Goal: Task Accomplishment & Management: Manage account settings

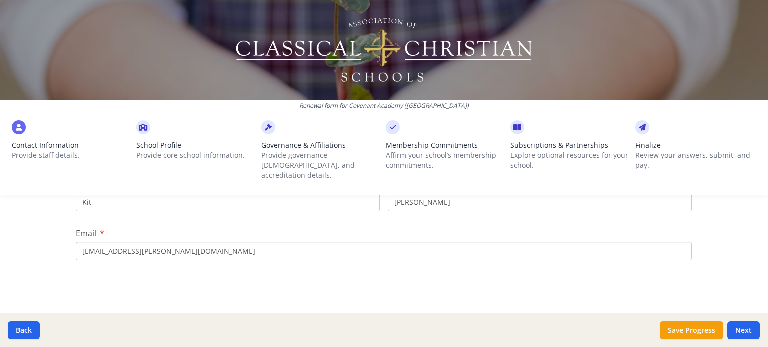
scroll to position [100, 0]
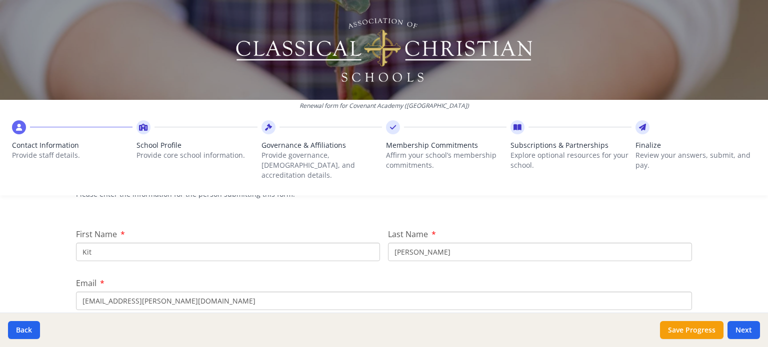
click at [81, 243] on input "Kit" at bounding box center [228, 252] width 304 height 18
type input "Tiffni"
type input "[PERSON_NAME]"
type input "[EMAIL_ADDRESS][DOMAIN_NAME]"
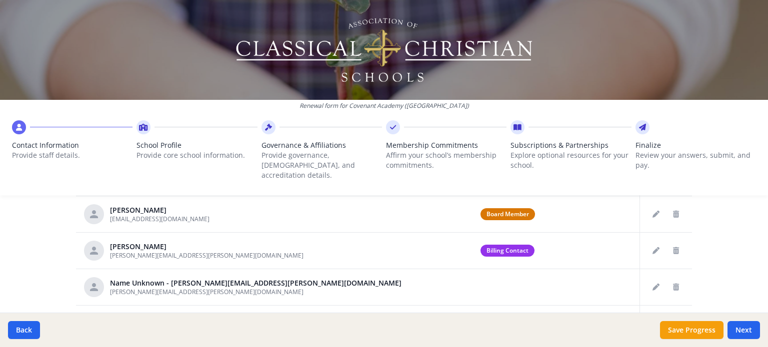
scroll to position [521, 0]
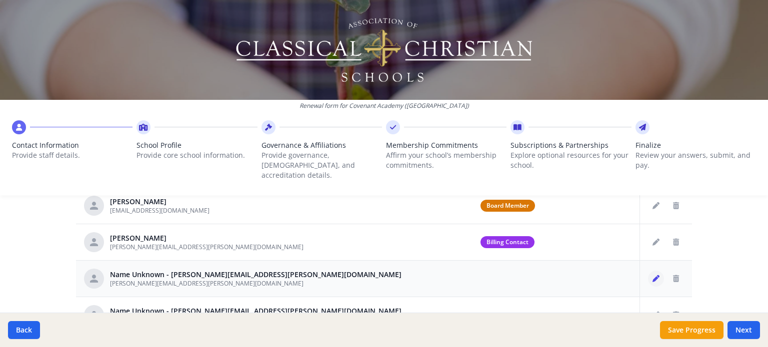
click at [652, 275] on icon "Edit staff" at bounding box center [655, 278] width 7 height 7
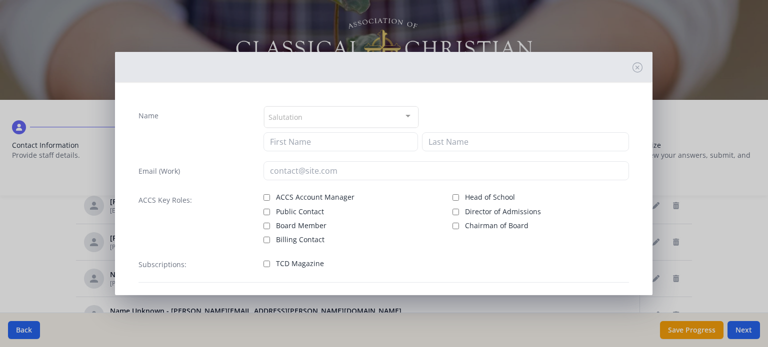
type input "[PERSON_NAME][EMAIL_ADDRESS][PERSON_NAME][DOMAIN_NAME]"
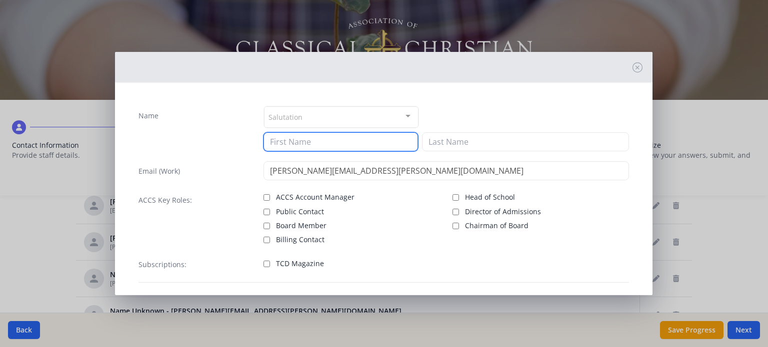
click at [317, 141] on input at bounding box center [340, 141] width 154 height 19
type input "[PERSON_NAME]"
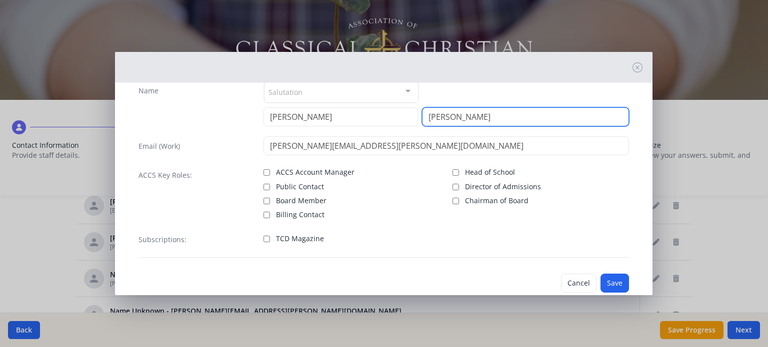
scroll to position [45, 0]
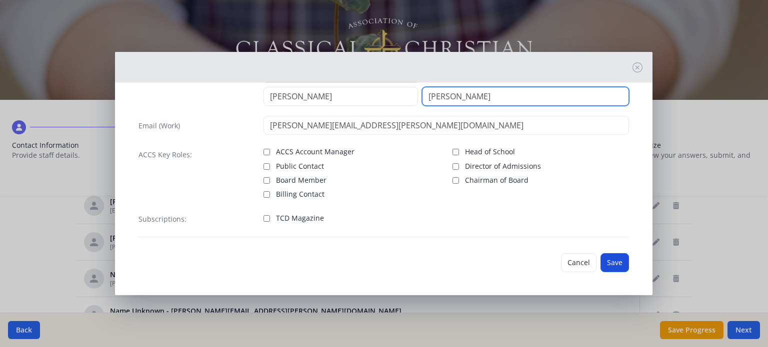
type input "[PERSON_NAME]"
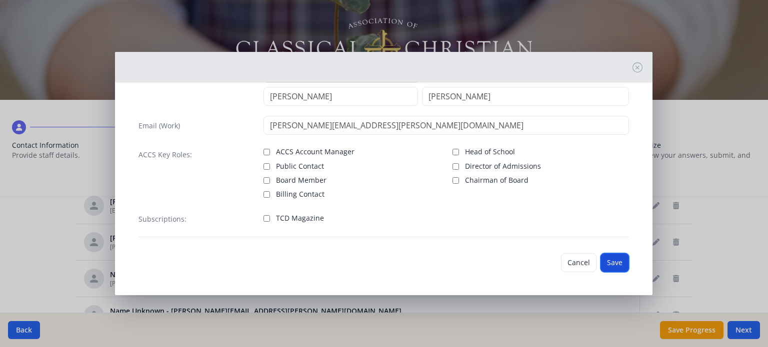
click at [608, 261] on button "Save" at bounding box center [614, 262] width 28 height 19
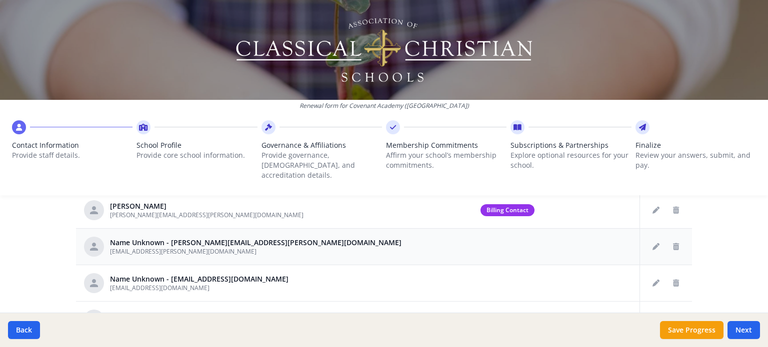
scroll to position [100, 0]
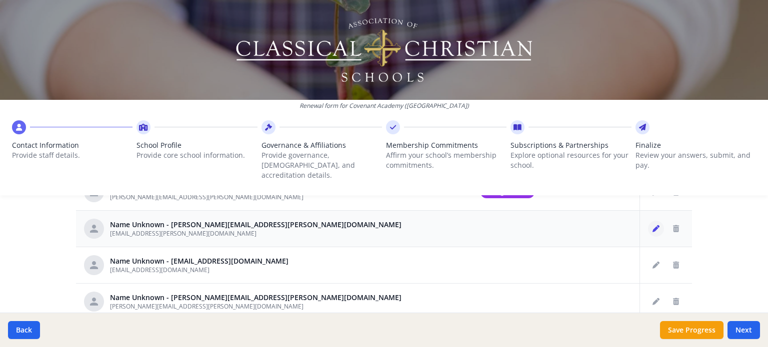
click at [652, 225] on icon "Edit staff" at bounding box center [655, 228] width 7 height 7
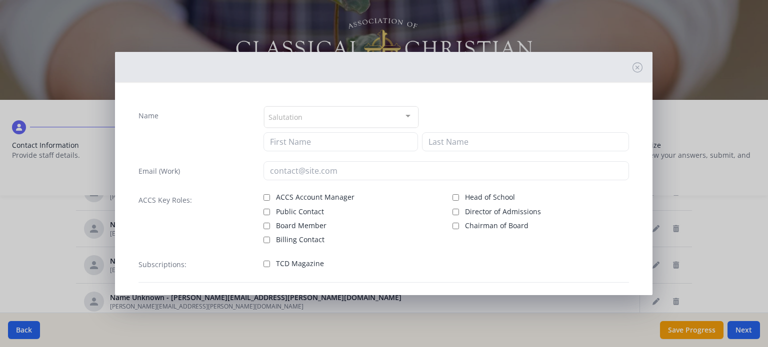
type input "[EMAIL_ADDRESS][PERSON_NAME][DOMAIN_NAME]"
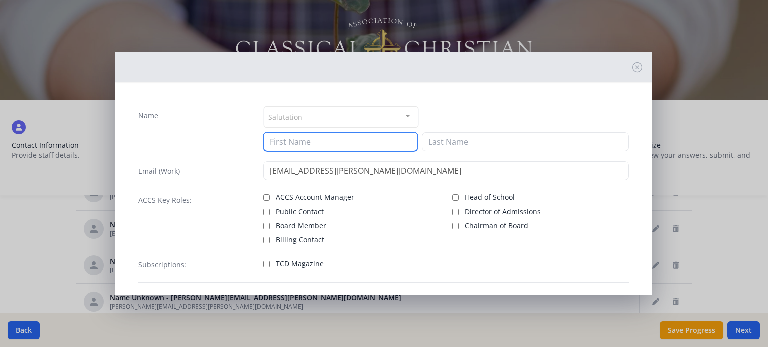
click at [305, 139] on input at bounding box center [340, 141] width 154 height 19
type input "Ginger"
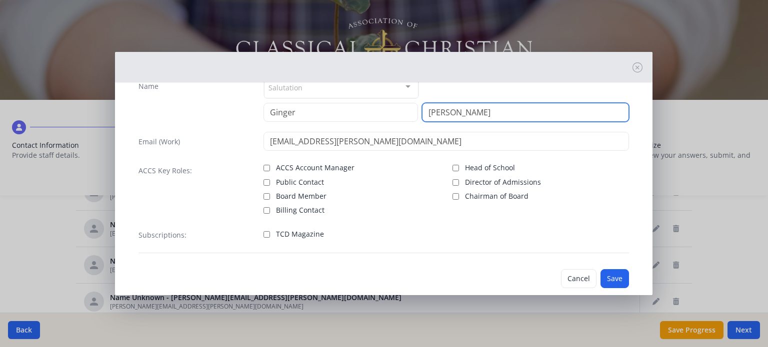
scroll to position [45, 0]
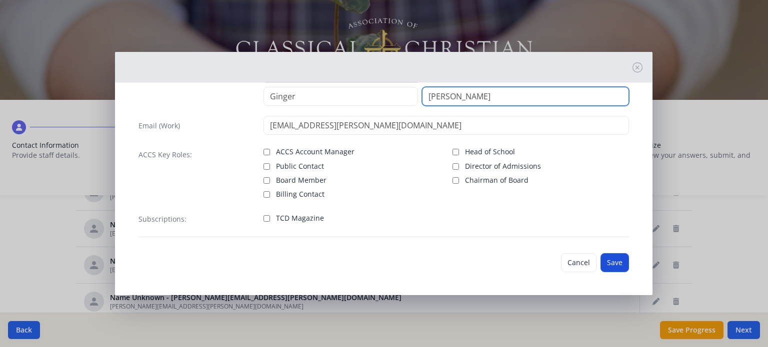
type input "[PERSON_NAME]"
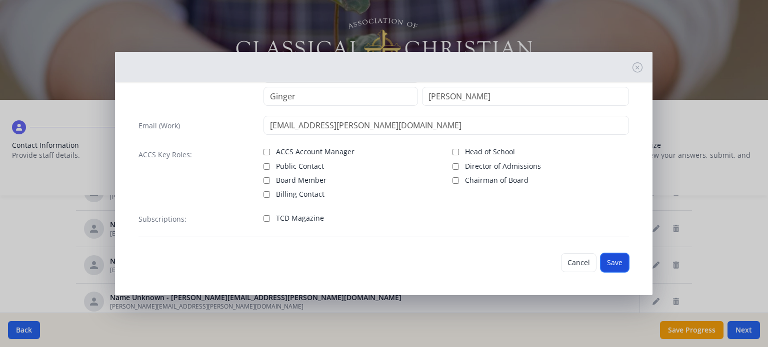
click at [600, 257] on button "Save" at bounding box center [614, 262] width 28 height 19
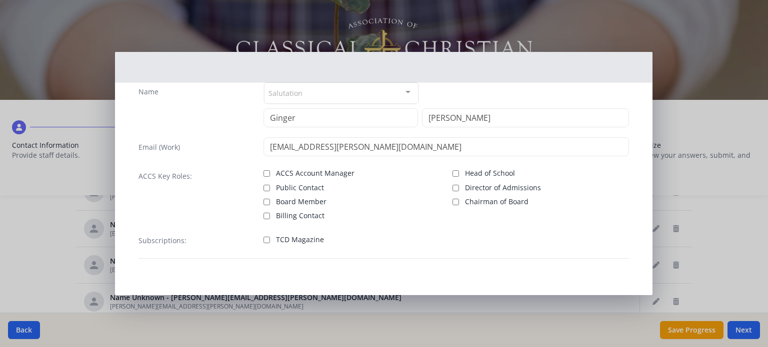
scroll to position [26, 0]
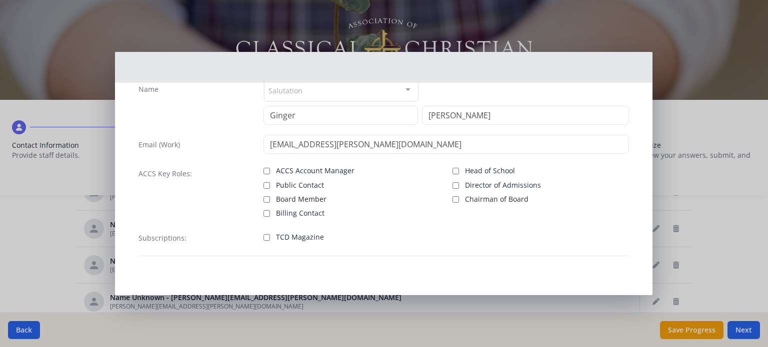
click at [727, 256] on div "Name Salutation Mr. Mrs. Ms. Dr. Rev. Fr. Esq. No elements found. Consider chan…" at bounding box center [384, 173] width 768 height 347
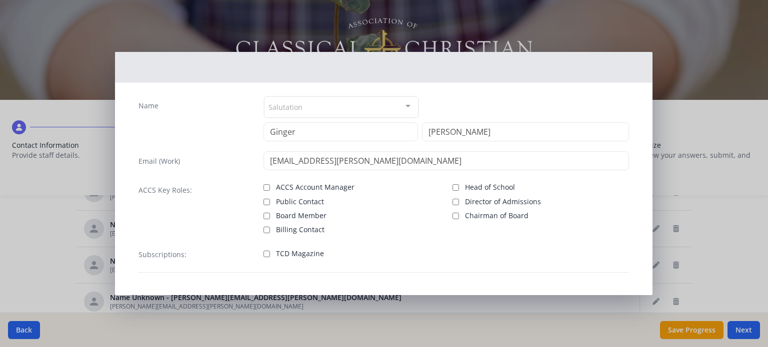
scroll to position [0, 0]
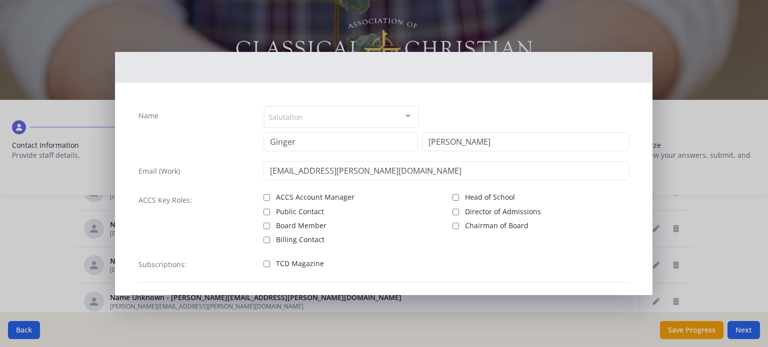
click at [612, 77] on div at bounding box center [383, 67] width 537 height 30
click at [746, 182] on div "Name Salutation Mr. Mrs. Ms. Dr. Rev. Fr. Esq. No elements found. Consider chan…" at bounding box center [384, 173] width 768 height 347
click at [54, 67] on div "Name Salutation Mr. Mrs. Ms. Dr. Rev. Fr. Esq. No elements found. Consider chan…" at bounding box center [384, 173] width 768 height 347
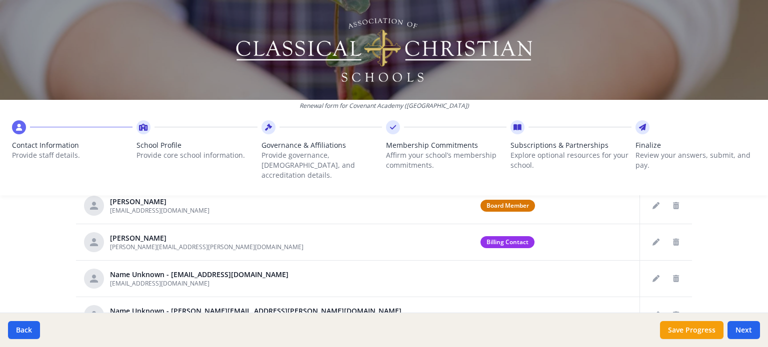
scroll to position [621, 0]
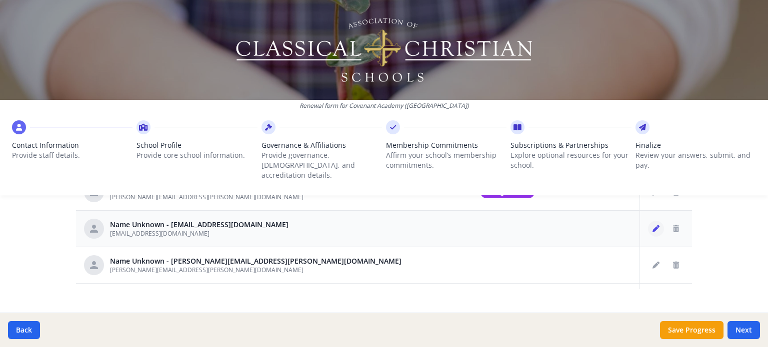
click at [649, 221] on button "Edit staff" at bounding box center [656, 229] width 16 height 16
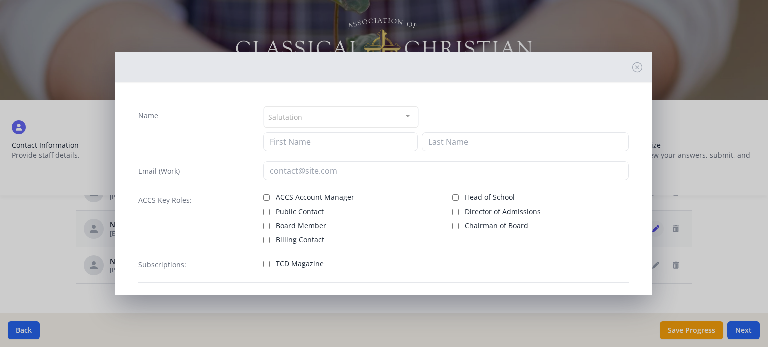
type input "[EMAIL_ADDRESS][DOMAIN_NAME]"
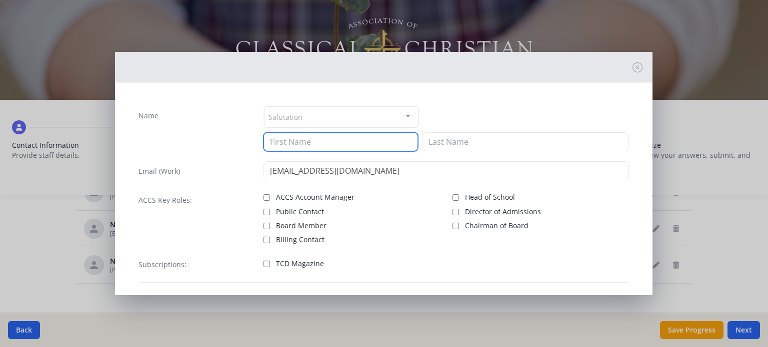
click at [291, 145] on input at bounding box center [340, 141] width 154 height 19
type input "l"
type input "[PERSON_NAME]"
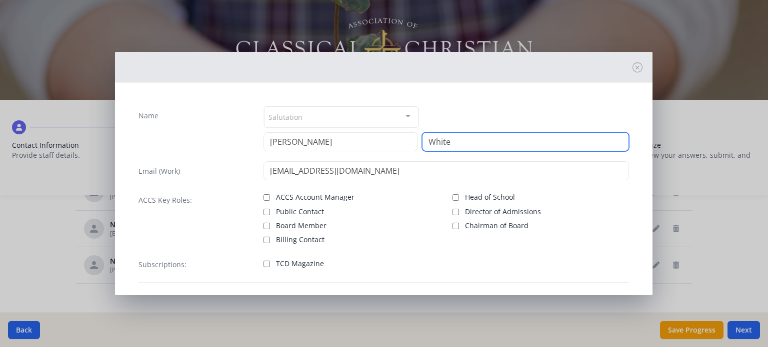
type input "White"
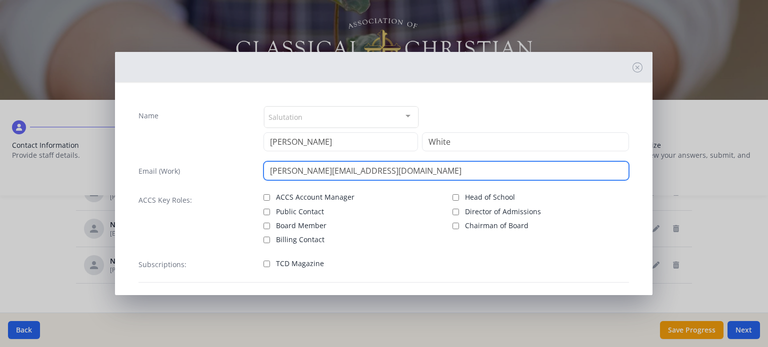
scroll to position [45, 0]
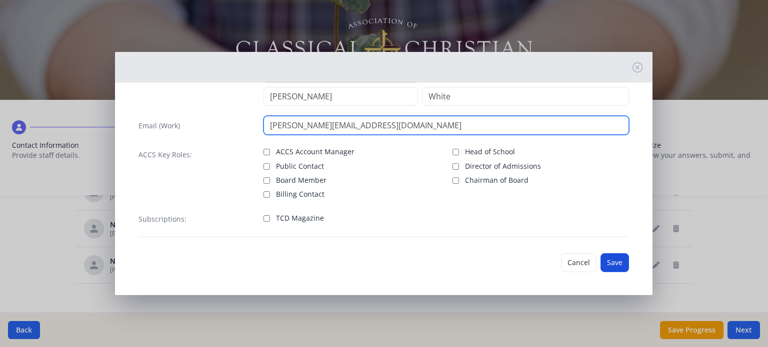
type input "[PERSON_NAME][EMAIL_ADDRESS][DOMAIN_NAME]"
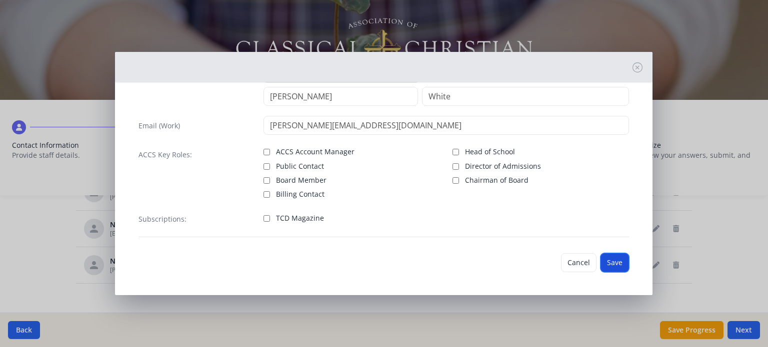
click at [609, 261] on button "Save" at bounding box center [614, 262] width 28 height 19
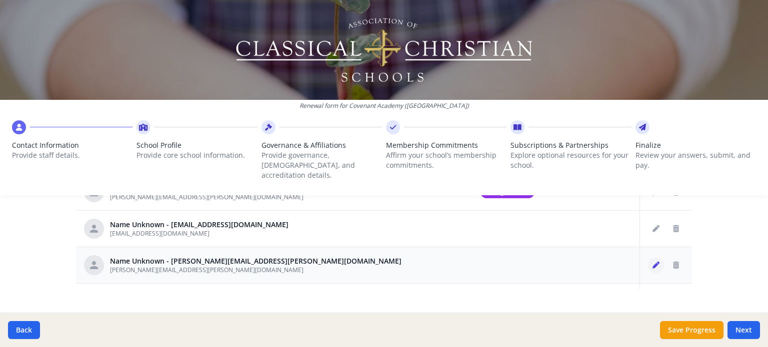
click at [652, 262] on icon "Edit staff" at bounding box center [655, 265] width 7 height 7
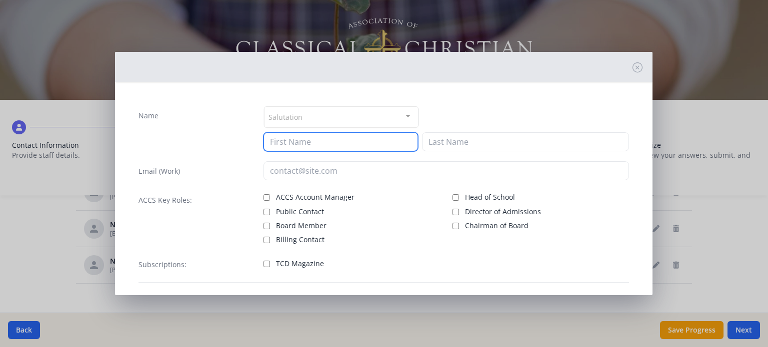
click at [322, 133] on input at bounding box center [340, 141] width 154 height 19
type input "Meli"
type input "[PERSON_NAME][EMAIL_ADDRESS][PERSON_NAME][DOMAIN_NAME]"
type input "s"
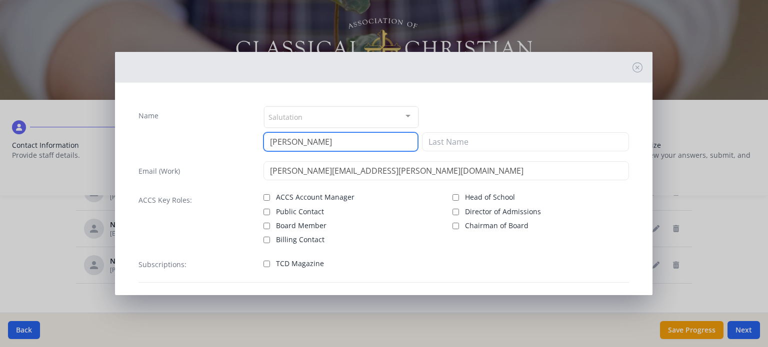
type input "[PERSON_NAME]"
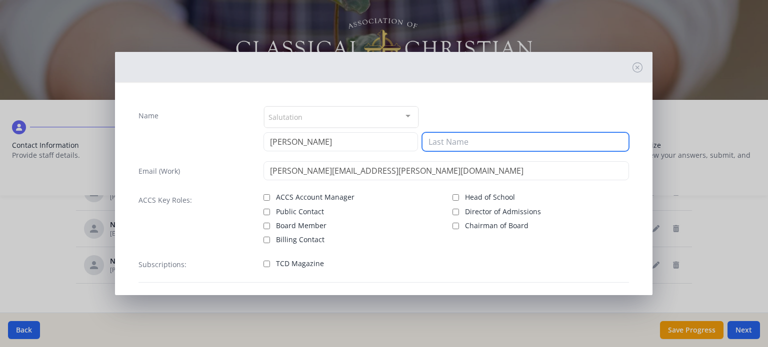
type input "d"
type input "D"
type input "den Dulk"
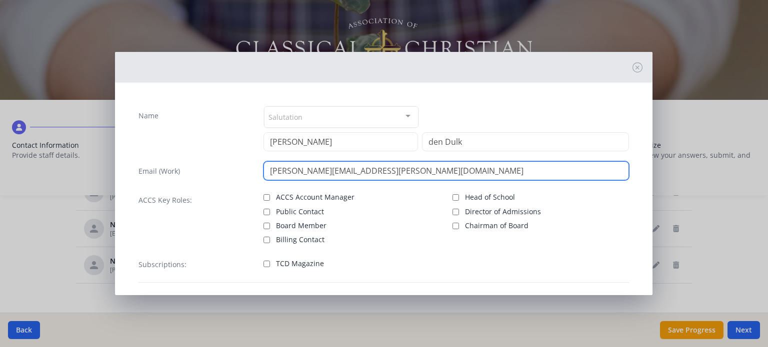
click at [372, 174] on input "[PERSON_NAME][EMAIL_ADDRESS][PERSON_NAME][DOMAIN_NAME]" at bounding box center [445, 170] width 365 height 19
drag, startPoint x: 369, startPoint y: 168, endPoint x: 431, endPoint y: 170, distance: 62.0
click at [431, 170] on input "[PERSON_NAME][EMAIL_ADDRESS][PERSON_NAME][DOMAIN_NAME]" at bounding box center [445, 170] width 365 height 19
type input "[PERSON_NAME][EMAIL_ADDRESS][PERSON_NAME][DOMAIN_NAME]"
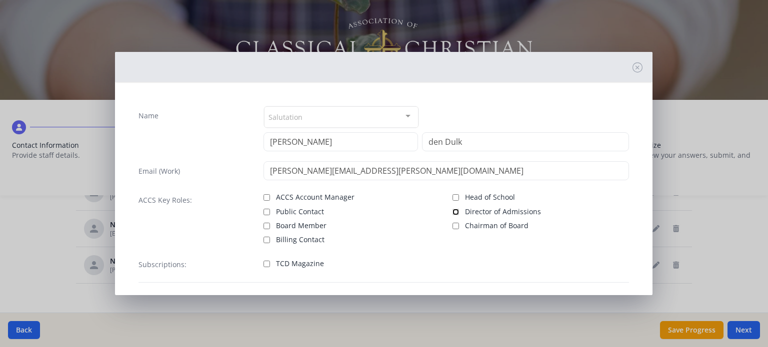
click at [452, 211] on input "Director of Admissions" at bounding box center [455, 212] width 6 height 6
checkbox input "true"
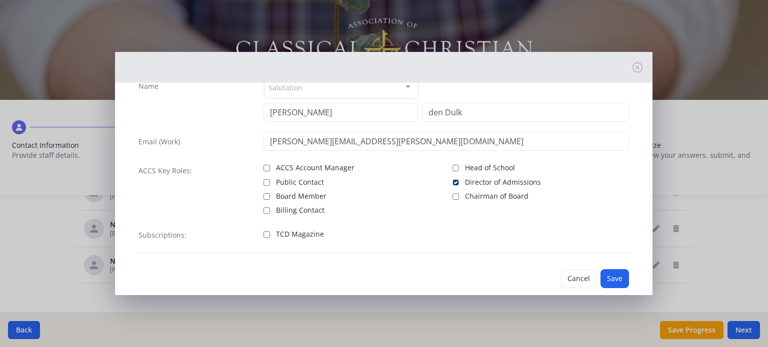
scroll to position [45, 0]
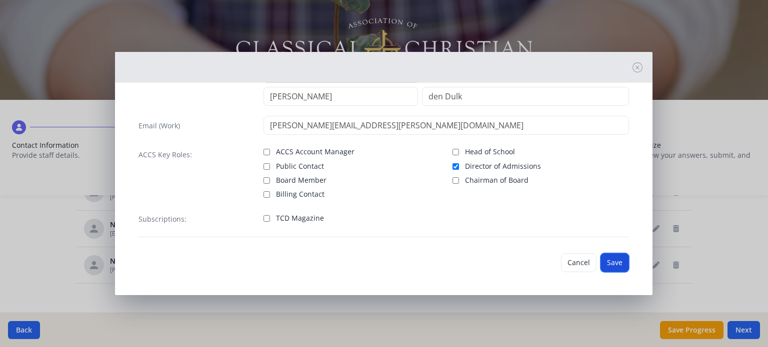
click at [603, 258] on button "Save" at bounding box center [614, 262] width 28 height 19
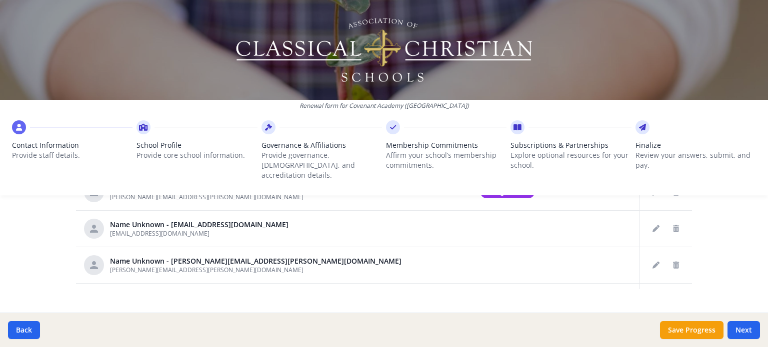
scroll to position [629, 0]
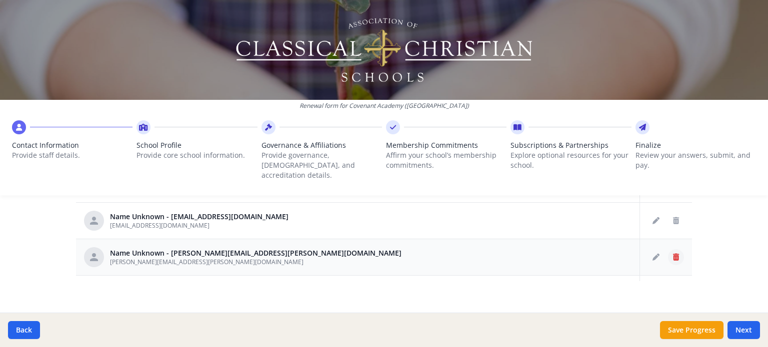
click at [673, 254] on icon "Delete staff" at bounding box center [676, 257] width 6 height 7
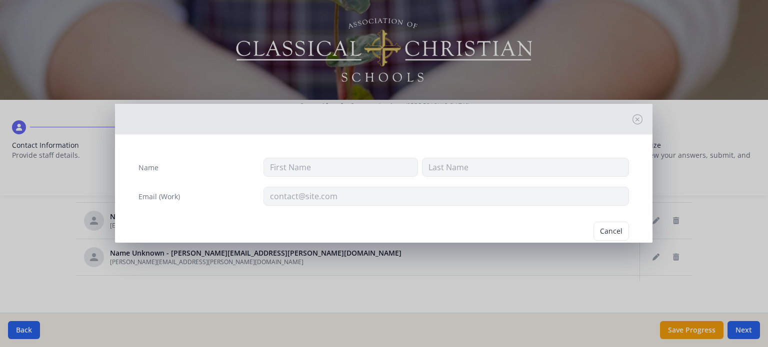
type input "[PERSON_NAME][EMAIL_ADDRESS][PERSON_NAME][DOMAIN_NAME]"
click at [613, 223] on button "Delete" at bounding box center [611, 231] width 34 height 19
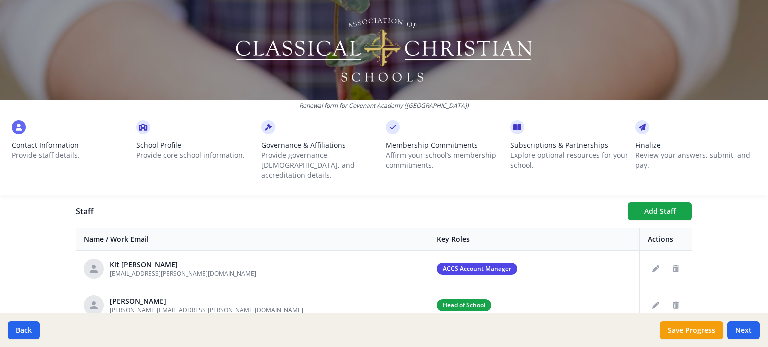
scroll to position [379, 0]
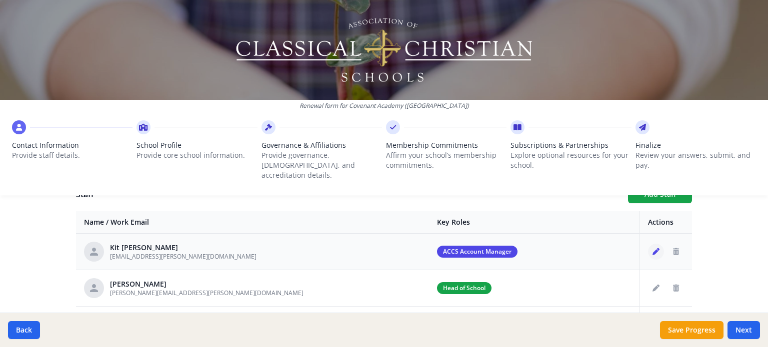
click at [648, 244] on button "Edit staff" at bounding box center [656, 252] width 16 height 16
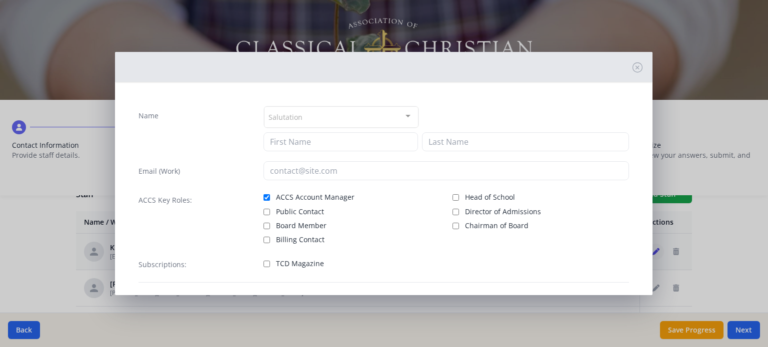
type input "Kit"
type input "[PERSON_NAME]"
type input "[EMAIL_ADDRESS][PERSON_NAME][DOMAIN_NAME]"
checkbox input "true"
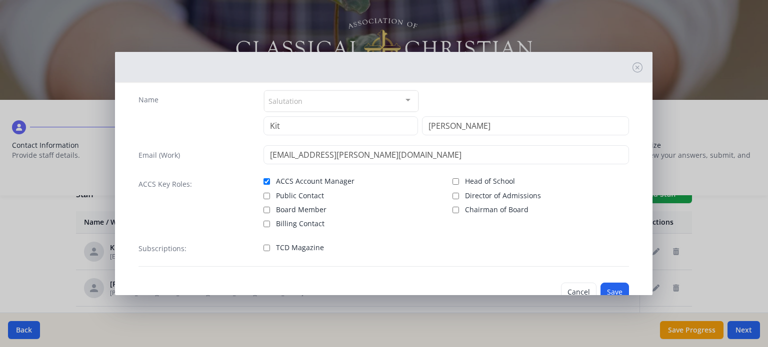
scroll to position [0, 0]
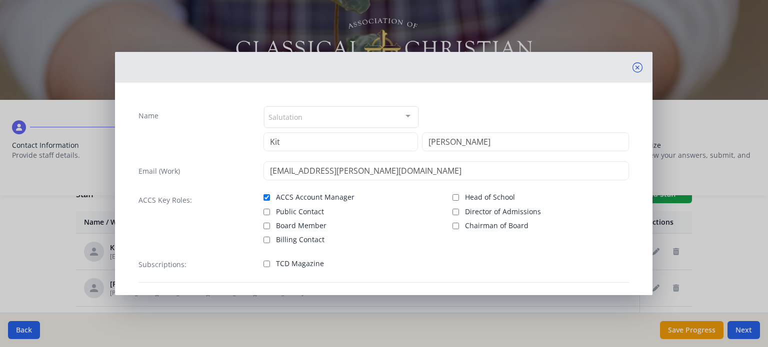
click at [634, 67] on icon at bounding box center [637, 67] width 10 height 10
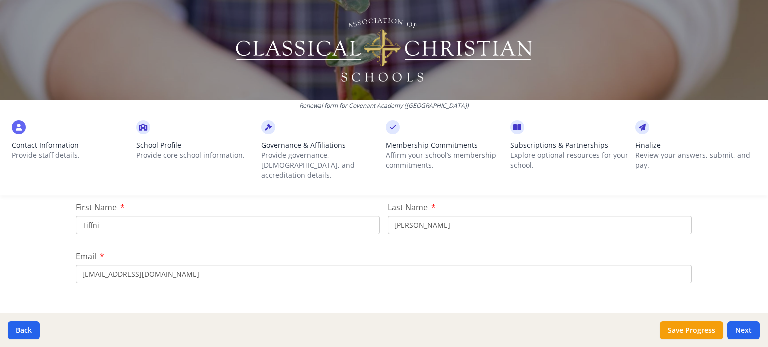
scroll to position [129, 0]
click at [87, 214] on input "Tiffni" at bounding box center [228, 223] width 304 height 18
type input "Kit"
type input "[PERSON_NAME]"
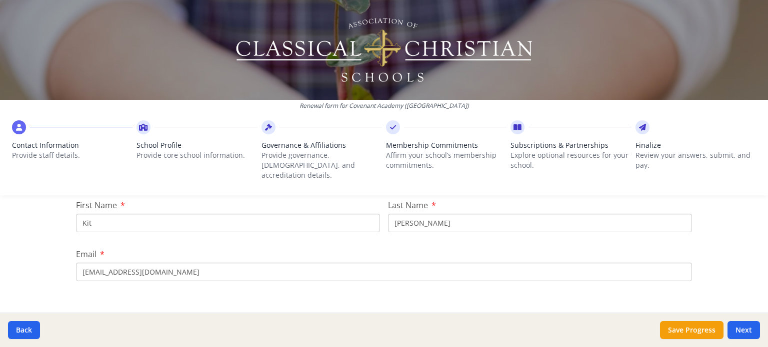
click at [81, 263] on input "[EMAIL_ADDRESS][DOMAIN_NAME]" at bounding box center [384, 272] width 616 height 18
type input "[EMAIL_ADDRESS][PERSON_NAME][DOMAIN_NAME]"
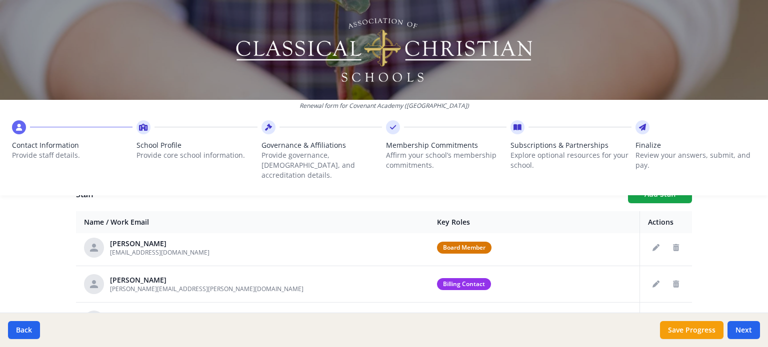
scroll to position [200, 0]
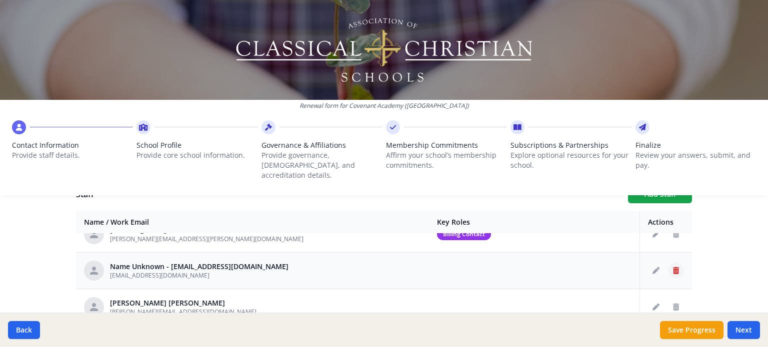
click at [673, 267] on icon "Delete staff" at bounding box center [676, 270] width 6 height 7
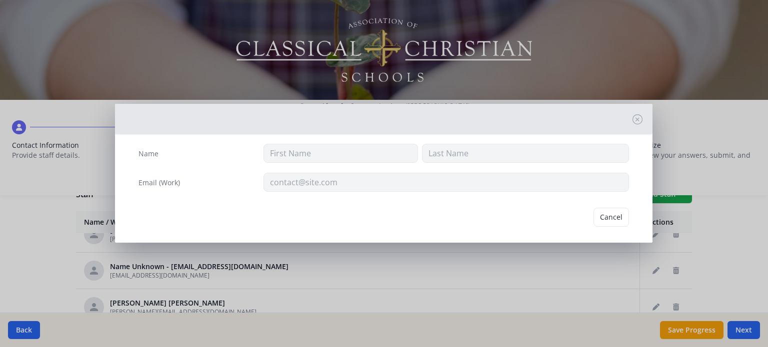
scroll to position [21, 0]
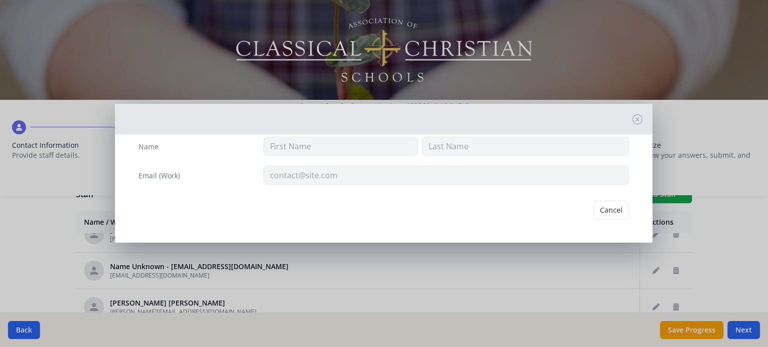
type input "[EMAIL_ADDRESS][DOMAIN_NAME]"
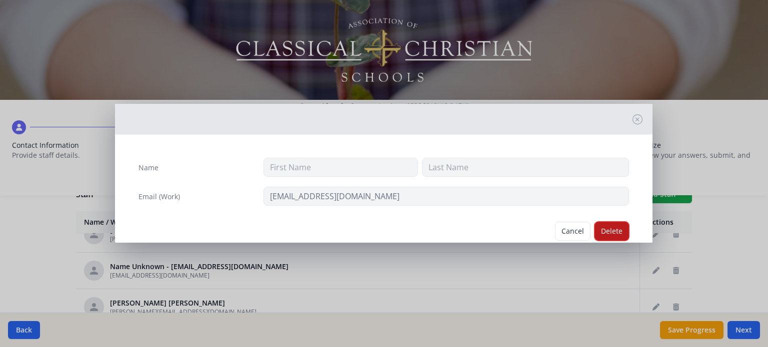
click at [605, 231] on button "Delete" at bounding box center [611, 231] width 34 height 19
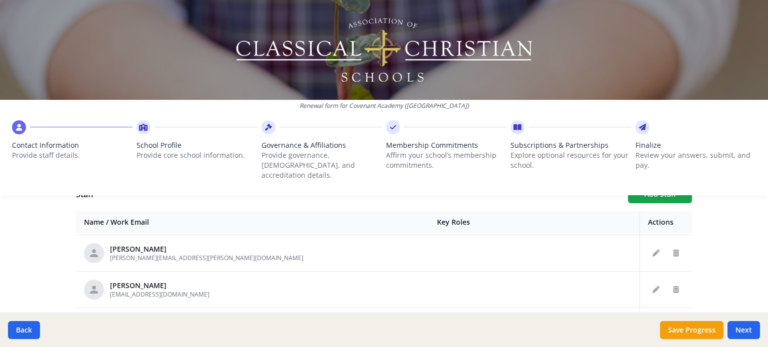
scroll to position [350, 0]
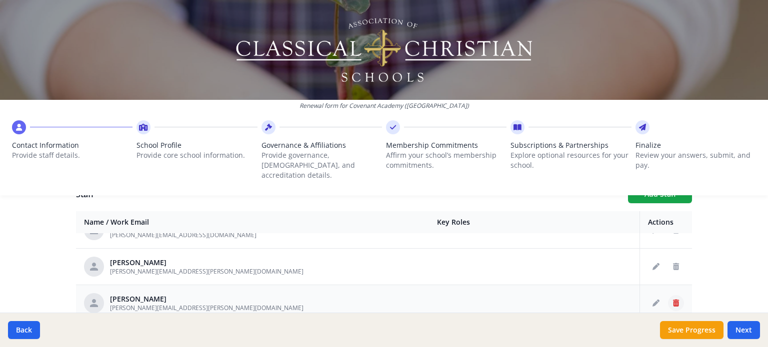
click at [673, 300] on icon "Delete staff" at bounding box center [676, 303] width 6 height 7
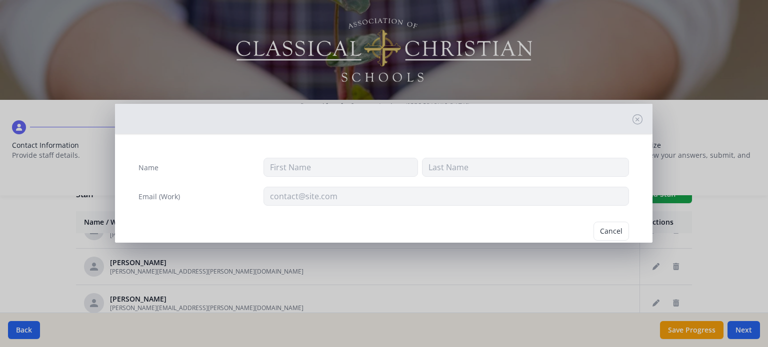
type input "[PERSON_NAME]"
type input "[PERSON_NAME][EMAIL_ADDRESS][PERSON_NAME][DOMAIN_NAME]"
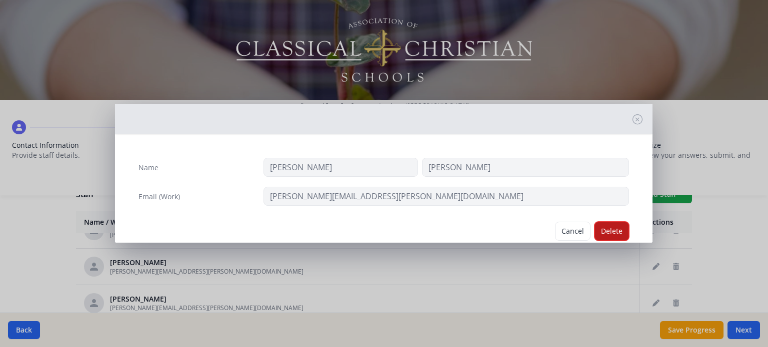
click at [601, 232] on button "Delete" at bounding box center [611, 231] width 34 height 19
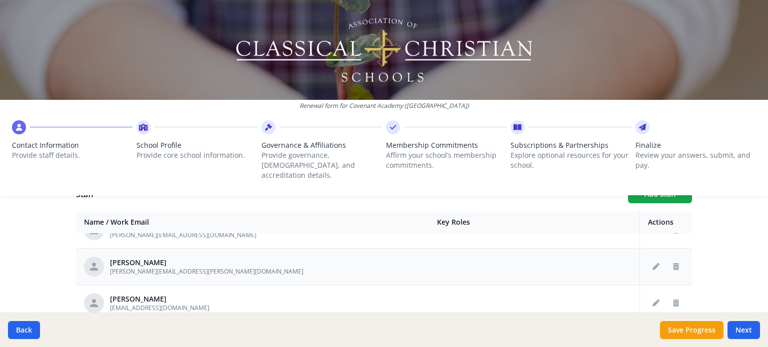
scroll to position [400, 0]
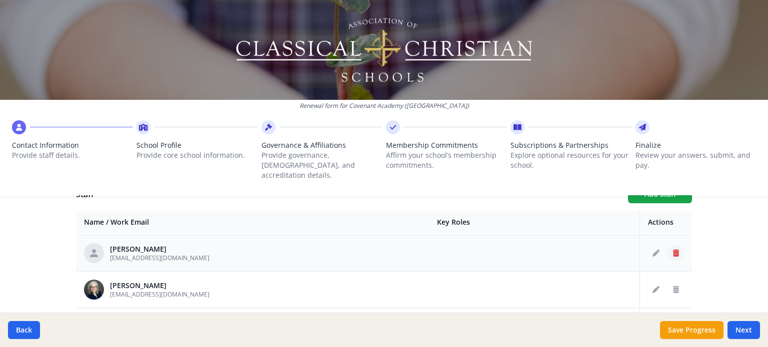
click at [673, 250] on icon "Delete staff" at bounding box center [676, 253] width 6 height 7
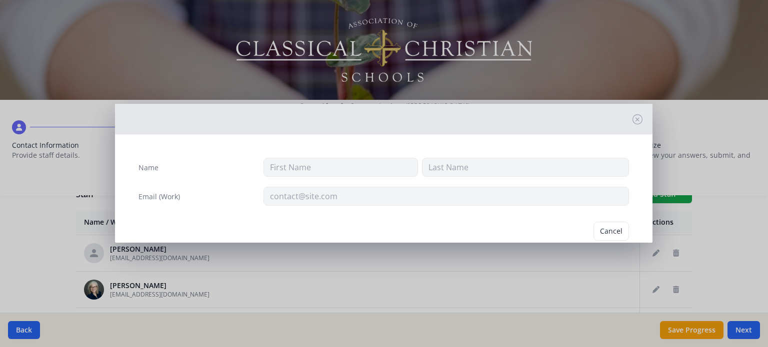
type input "Gabi"
type input "[PERSON_NAME]"
type input "[EMAIL_ADDRESS][DOMAIN_NAME]"
click at [600, 230] on button "Delete" at bounding box center [611, 231] width 34 height 19
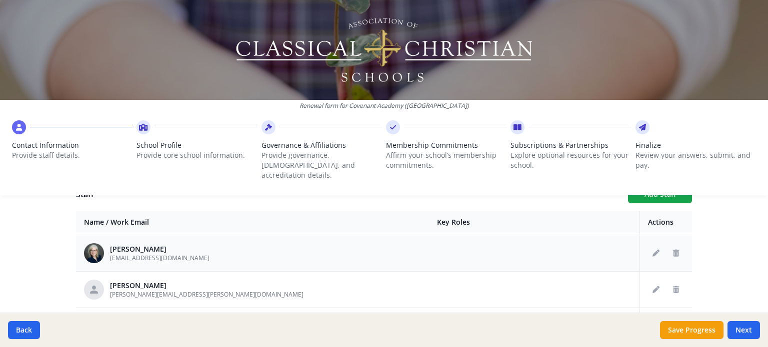
scroll to position [450, 0]
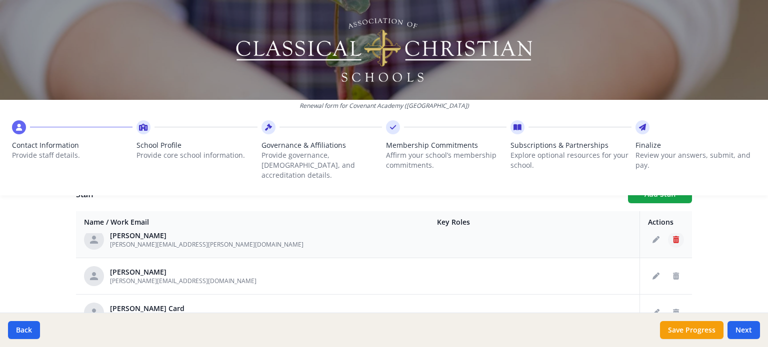
click at [668, 232] on button "Delete staff" at bounding box center [676, 240] width 16 height 16
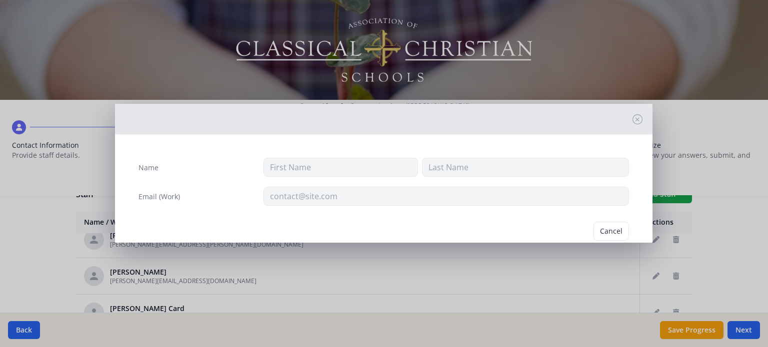
type input "[PERSON_NAME]"
type input "[PERSON_NAME][EMAIL_ADDRESS][PERSON_NAME][DOMAIN_NAME]"
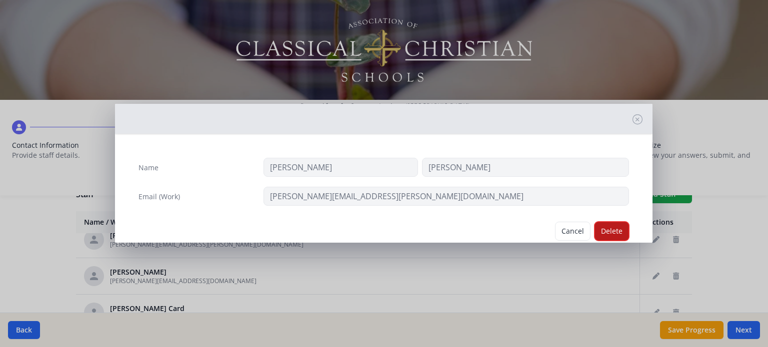
click at [601, 227] on button "Delete" at bounding box center [611, 231] width 34 height 19
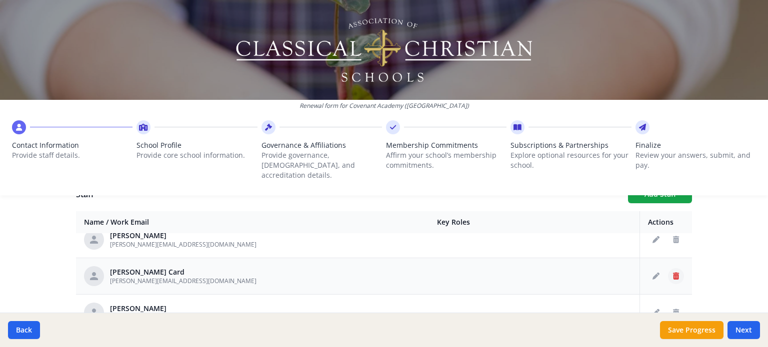
click at [668, 268] on button "Delete staff" at bounding box center [676, 276] width 16 height 16
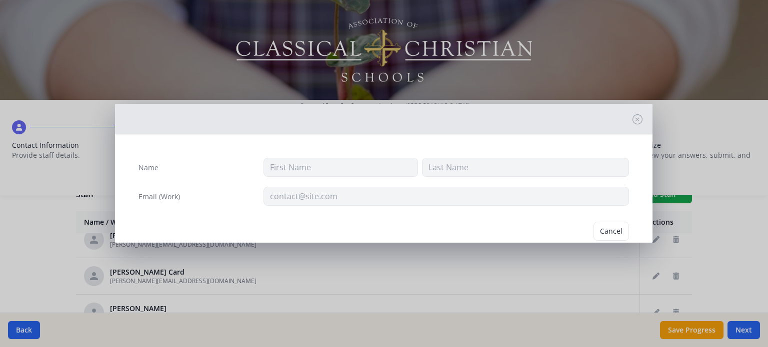
type input "[PERSON_NAME]"
type input "Card"
type input "[PERSON_NAME][EMAIL_ADDRESS][DOMAIN_NAME]"
click at [604, 226] on button "Delete" at bounding box center [611, 231] width 34 height 19
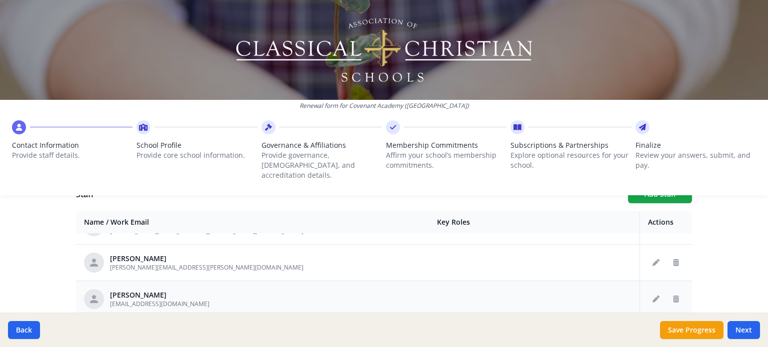
scroll to position [550, 0]
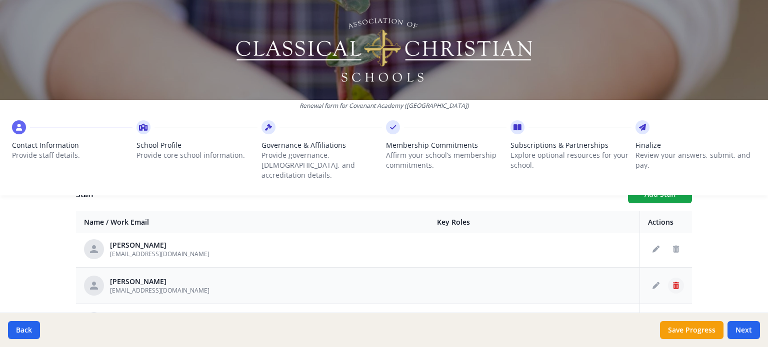
click at [673, 282] on icon "Delete staff" at bounding box center [676, 285] width 6 height 7
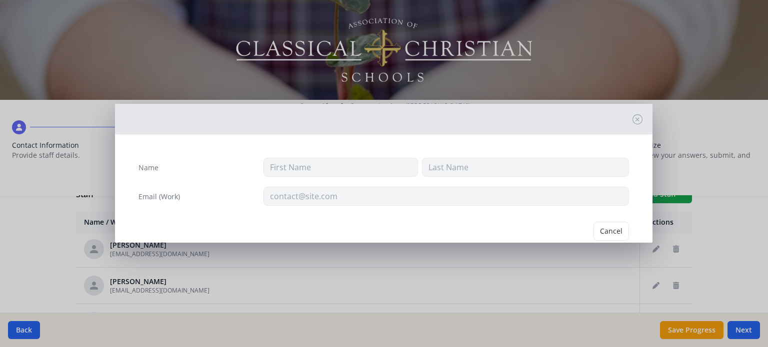
type input "[PERSON_NAME]"
type input "[EMAIL_ADDRESS][DOMAIN_NAME]"
click at [606, 231] on button "Delete" at bounding box center [611, 231] width 34 height 19
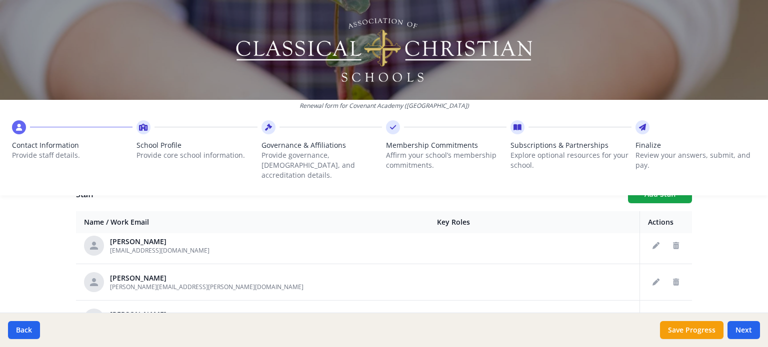
scroll to position [650, 0]
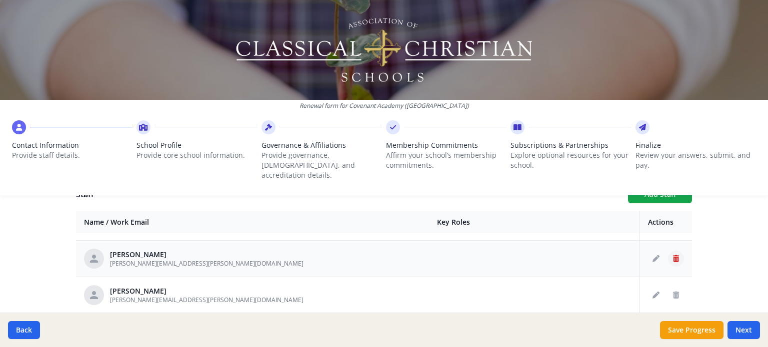
click at [668, 251] on button "Delete staff" at bounding box center [676, 259] width 16 height 16
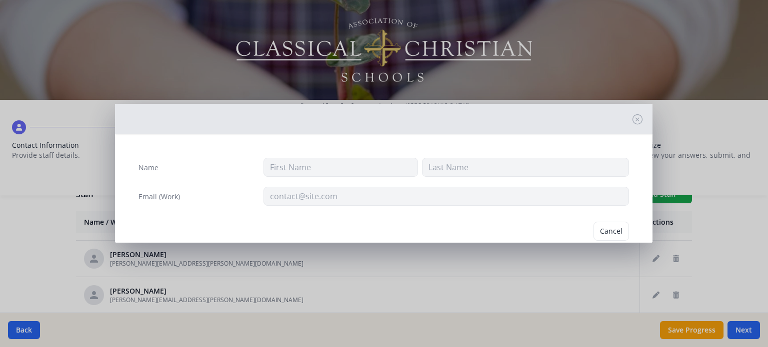
type input "[PERSON_NAME]"
type input "[PERSON_NAME][EMAIL_ADDRESS][PERSON_NAME][DOMAIN_NAME]"
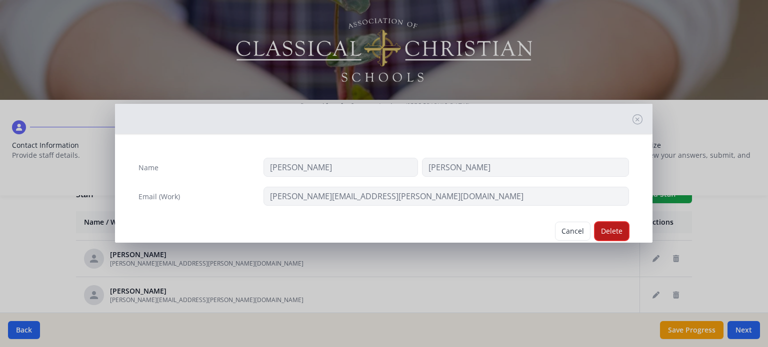
click at [607, 236] on button "Delete" at bounding box center [611, 231] width 34 height 19
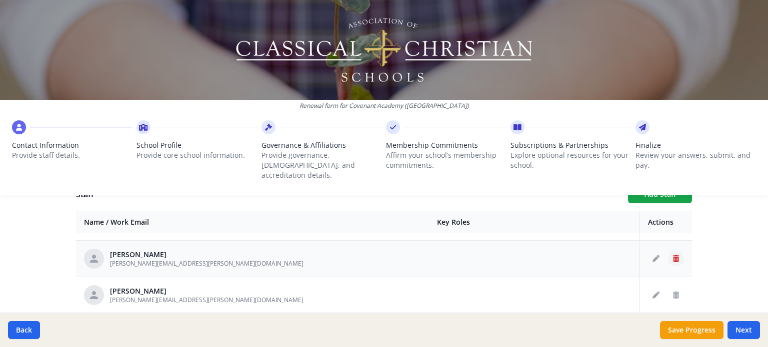
click at [668, 251] on button "Delete staff" at bounding box center [676, 259] width 16 height 16
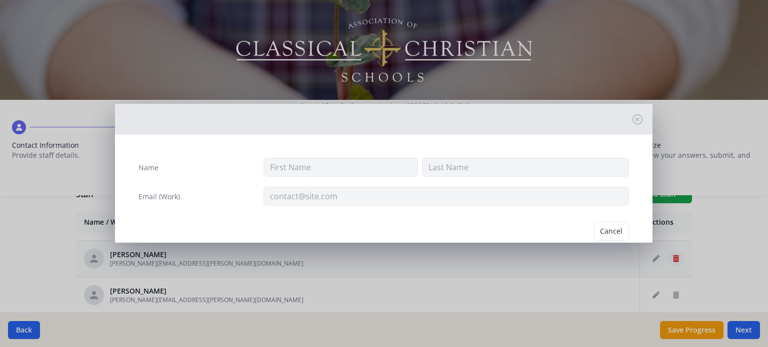
type input "[PERSON_NAME]"
type input "[PERSON_NAME][EMAIL_ADDRESS][PERSON_NAME][DOMAIN_NAME]"
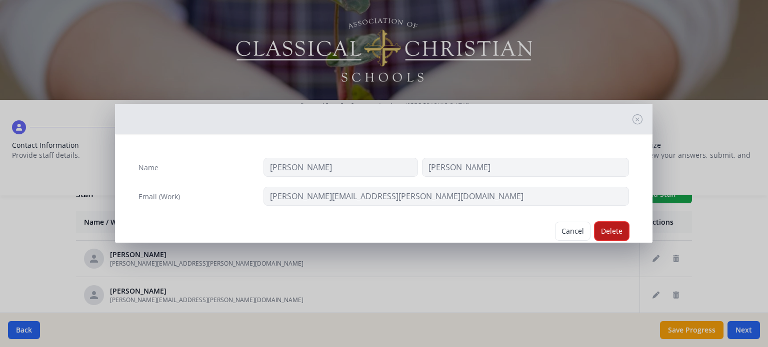
click at [606, 231] on button "Delete" at bounding box center [611, 231] width 34 height 19
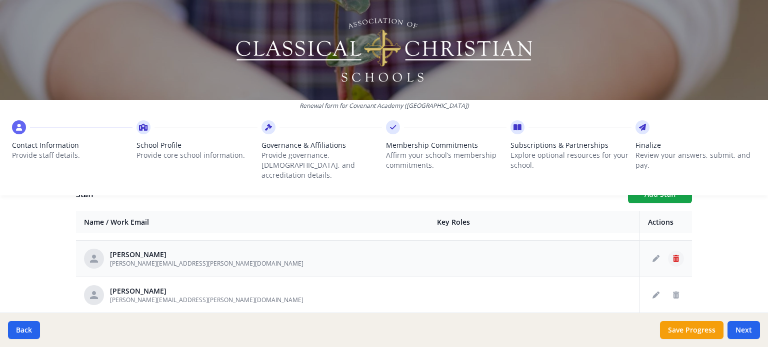
click at [673, 255] on icon "Delete staff" at bounding box center [676, 258] width 6 height 7
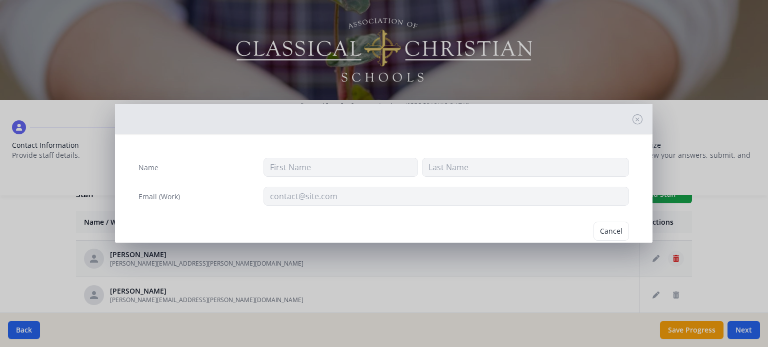
type input "[PERSON_NAME]"
type input "[PERSON_NAME][EMAIL_ADDRESS][PERSON_NAME][DOMAIN_NAME]"
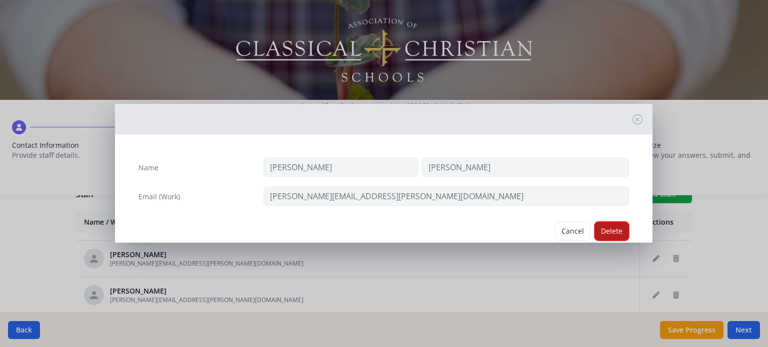
click at [602, 229] on button "Delete" at bounding box center [611, 231] width 34 height 19
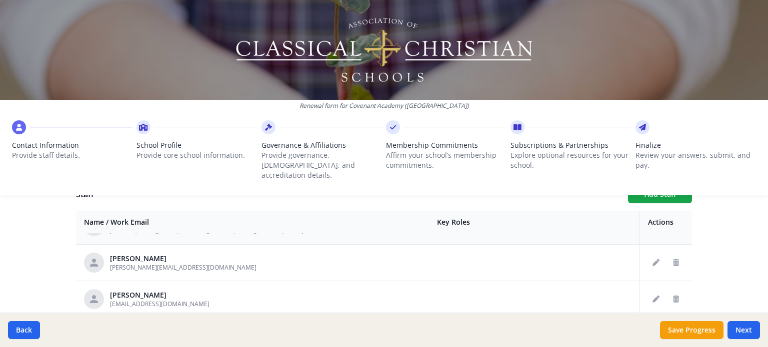
scroll to position [700, 0]
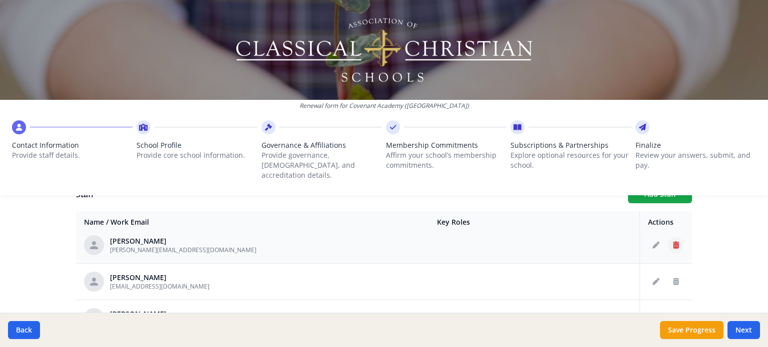
click at [673, 242] on icon "Delete staff" at bounding box center [676, 245] width 6 height 7
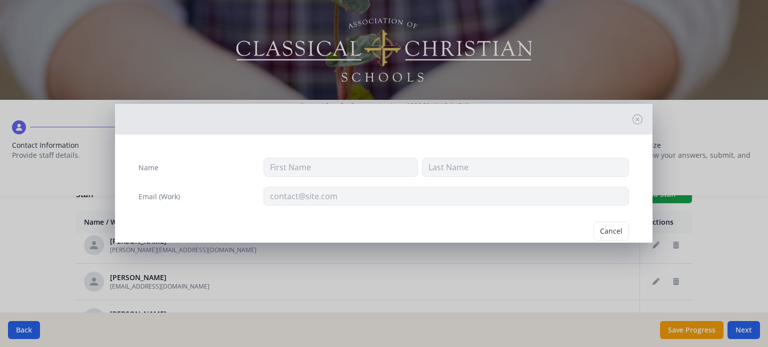
type input "[PERSON_NAME]"
type input "Miracle"
type input "[PERSON_NAME][EMAIL_ADDRESS][DOMAIN_NAME]"
click at [602, 230] on button "Delete" at bounding box center [611, 231] width 34 height 19
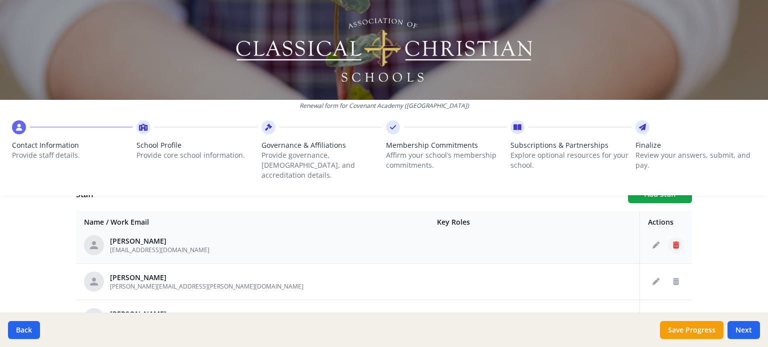
click at [673, 242] on icon "Delete staff" at bounding box center [676, 245] width 6 height 7
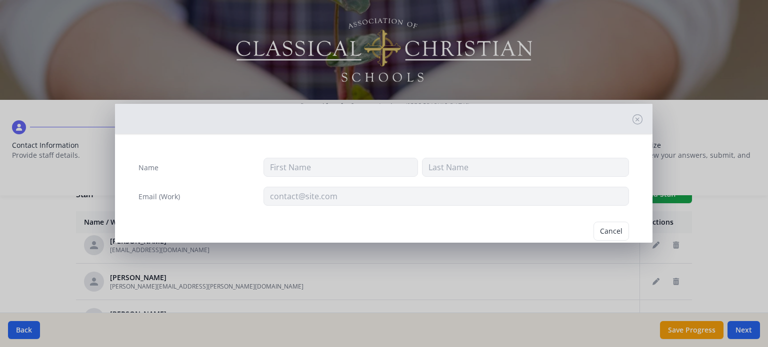
type input "Tori"
type input "Pace"
type input "[EMAIL_ADDRESS][DOMAIN_NAME]"
click at [607, 231] on button "Delete" at bounding box center [611, 231] width 34 height 19
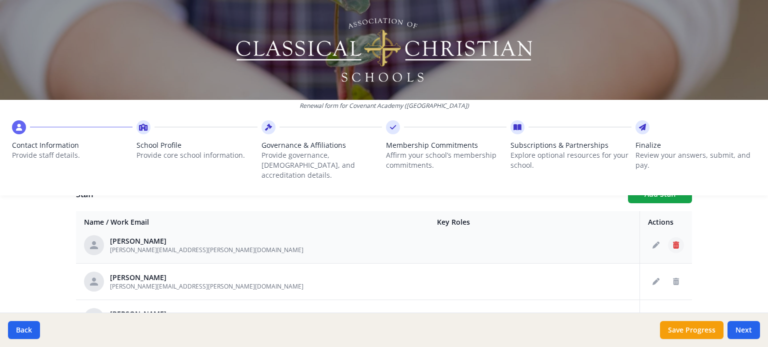
click at [673, 242] on icon "Delete staff" at bounding box center [676, 245] width 6 height 7
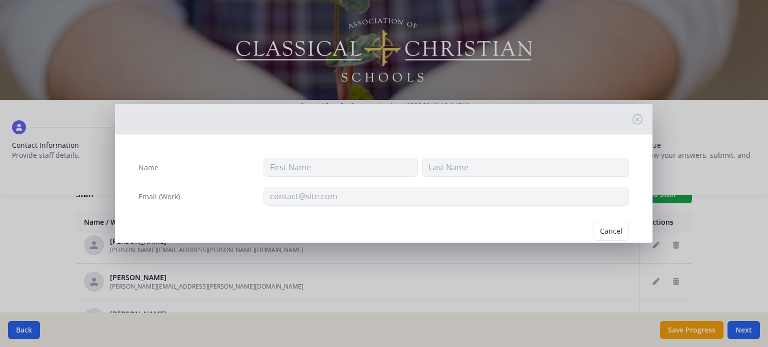
type input "[PERSON_NAME]"
type input "[PERSON_NAME][EMAIL_ADDRESS][PERSON_NAME][DOMAIN_NAME]"
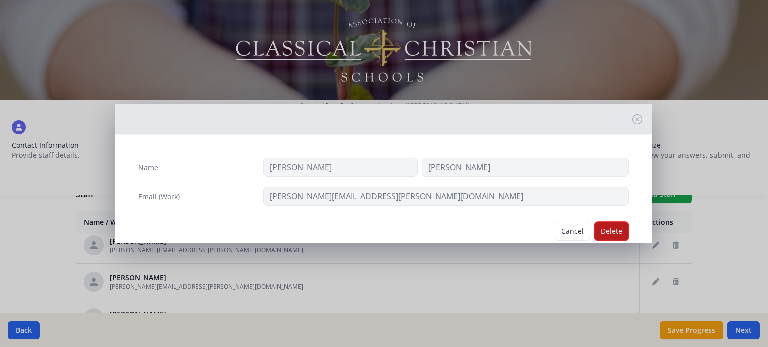
click at [608, 231] on button "Delete" at bounding box center [611, 231] width 34 height 19
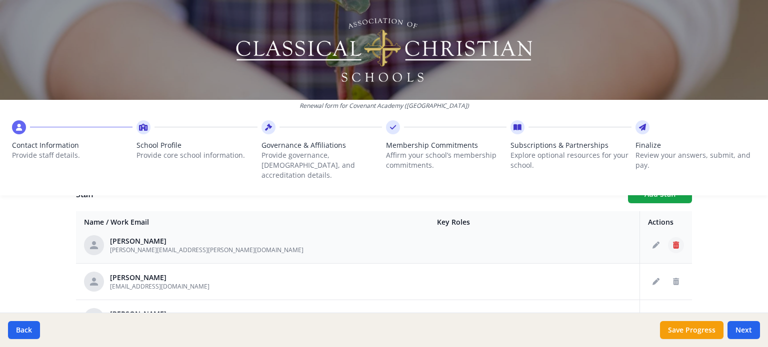
click at [673, 242] on icon "Delete staff" at bounding box center [676, 245] width 6 height 7
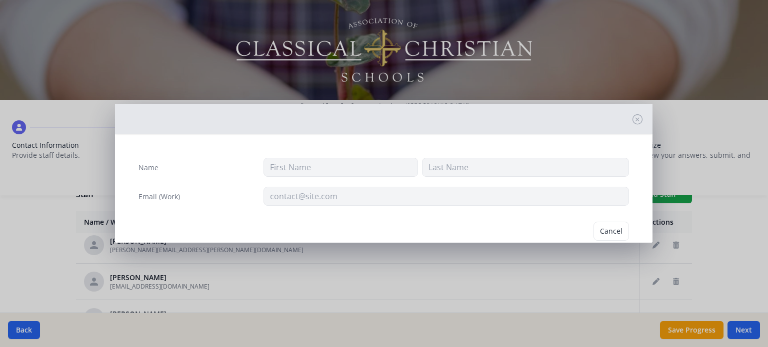
type input "[PERSON_NAME]"
type input "[PERSON_NAME][EMAIL_ADDRESS][PERSON_NAME][DOMAIN_NAME]"
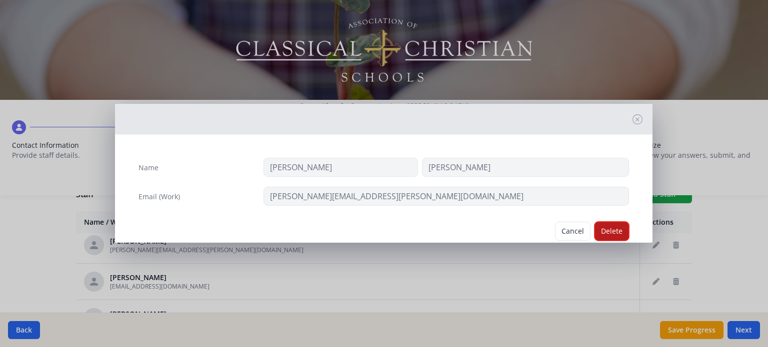
click at [607, 233] on button "Delete" at bounding box center [611, 231] width 34 height 19
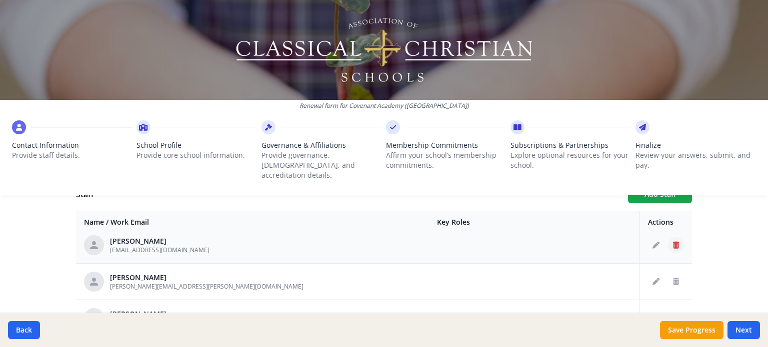
click at [668, 237] on button "Delete staff" at bounding box center [676, 245] width 16 height 16
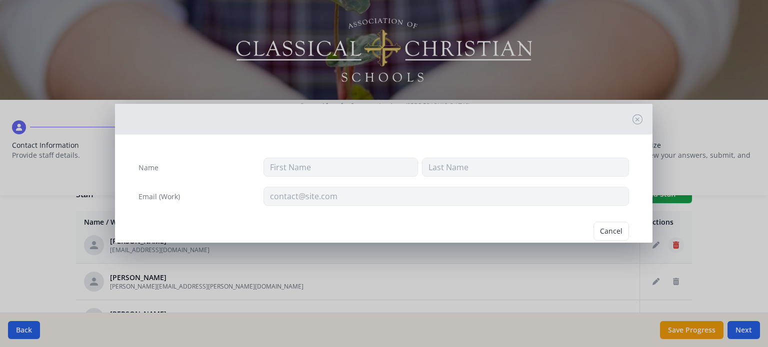
type input "[PERSON_NAME]"
type input "[EMAIL_ADDRESS][DOMAIN_NAME]"
click at [605, 228] on button "Delete" at bounding box center [611, 231] width 34 height 19
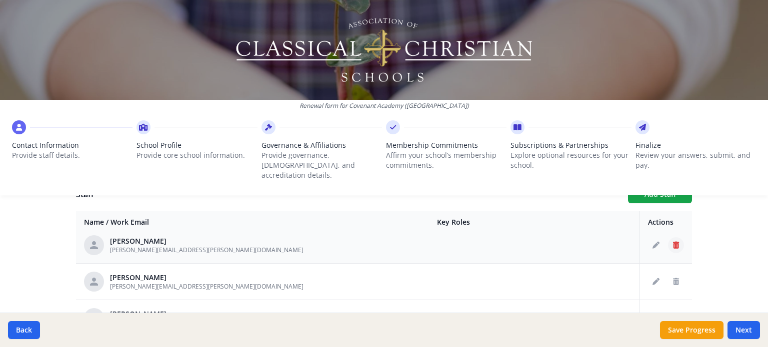
click at [668, 237] on button "Delete staff" at bounding box center [676, 245] width 16 height 16
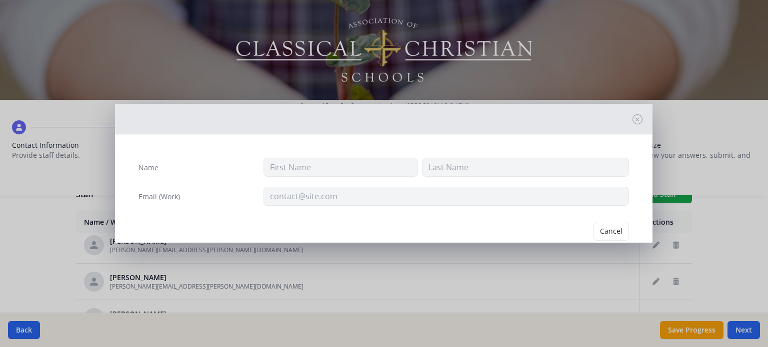
type input "[PERSON_NAME]"
type input "[PERSON_NAME][EMAIL_ADDRESS][PERSON_NAME][DOMAIN_NAME]"
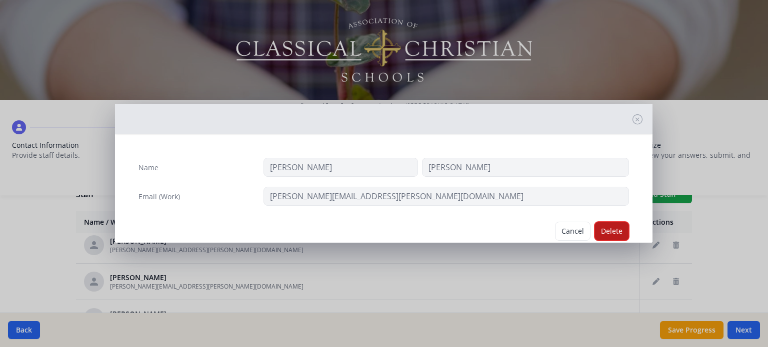
click at [607, 228] on button "Delete" at bounding box center [611, 231] width 34 height 19
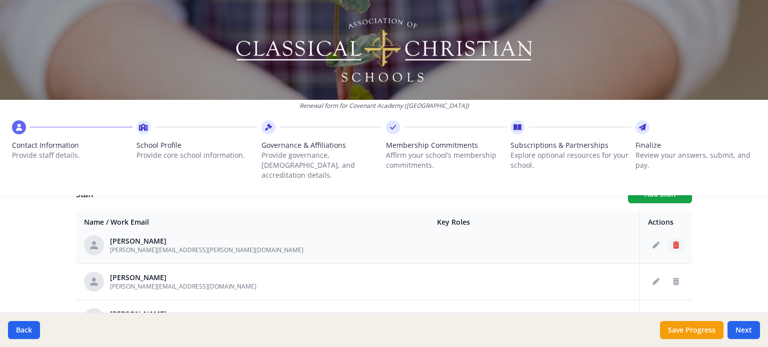
click at [668, 237] on button "Delete staff" at bounding box center [676, 245] width 16 height 16
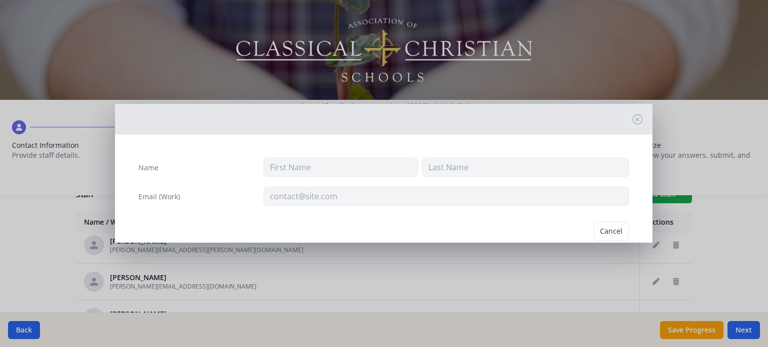
type input "[PERSON_NAME]"
type input "[PERSON_NAME][EMAIL_ADDRESS][PERSON_NAME][DOMAIN_NAME]"
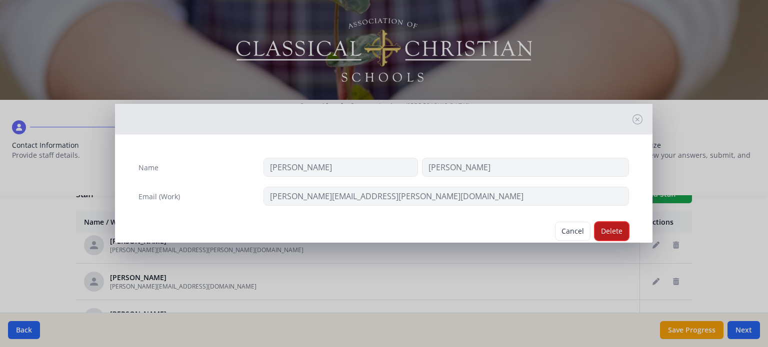
click at [605, 232] on button "Delete" at bounding box center [611, 231] width 34 height 19
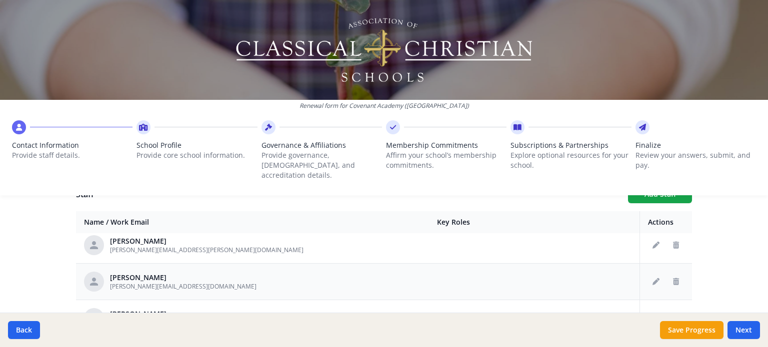
scroll to position [684, 0]
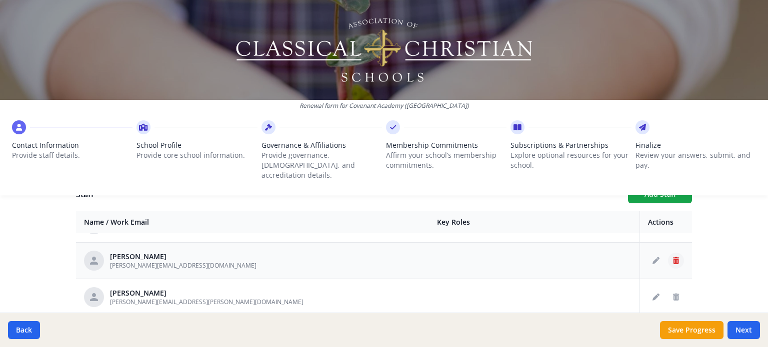
click at [668, 253] on button "Delete staff" at bounding box center [676, 261] width 16 height 16
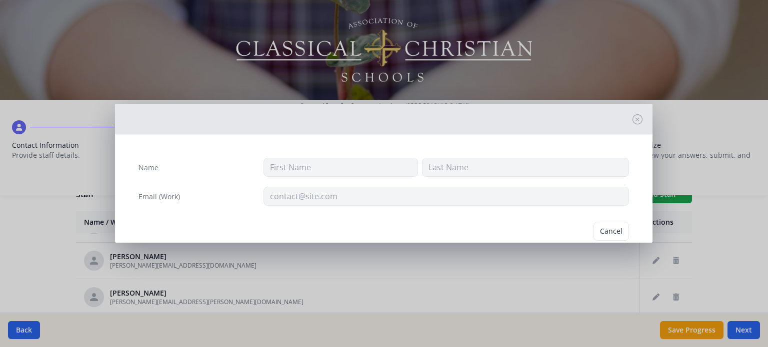
type input "[PERSON_NAME]"
type input "Small"
type input "[PERSON_NAME][EMAIL_ADDRESS][DOMAIN_NAME]"
click at [594, 235] on button "Delete" at bounding box center [611, 231] width 34 height 19
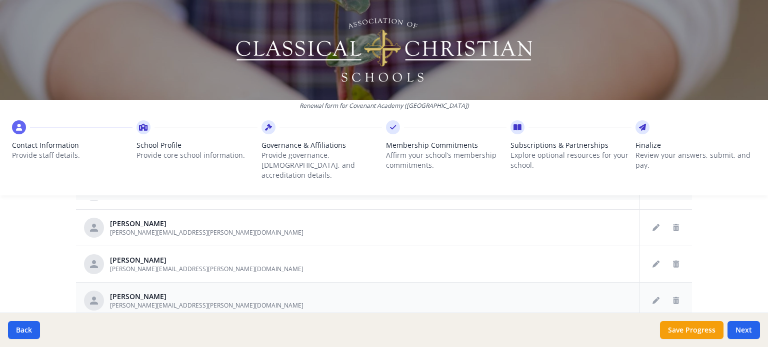
scroll to position [429, 0]
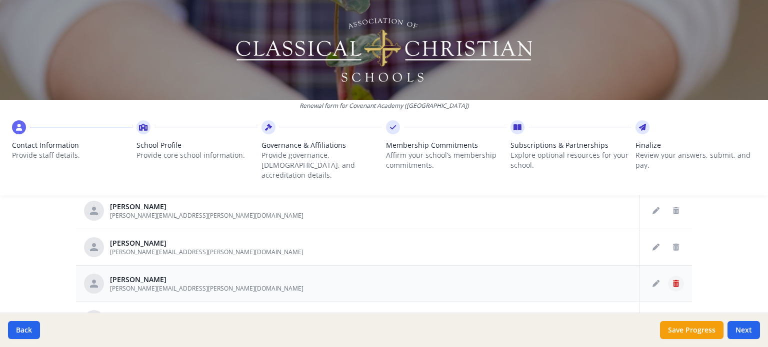
click at [673, 280] on icon "Delete staff" at bounding box center [676, 283] width 6 height 7
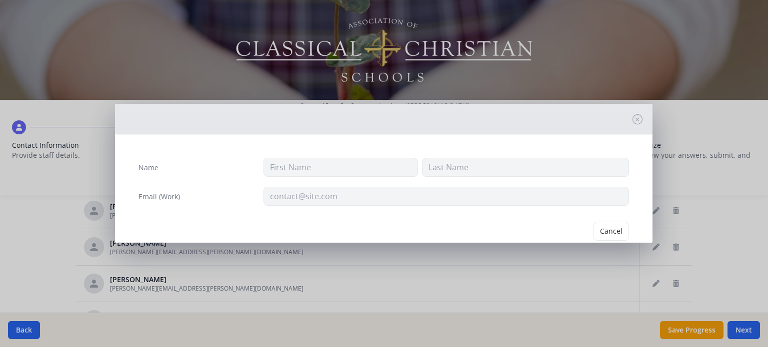
type input "[PERSON_NAME]"
type input "[PERSON_NAME][EMAIL_ADDRESS][PERSON_NAME][DOMAIN_NAME]"
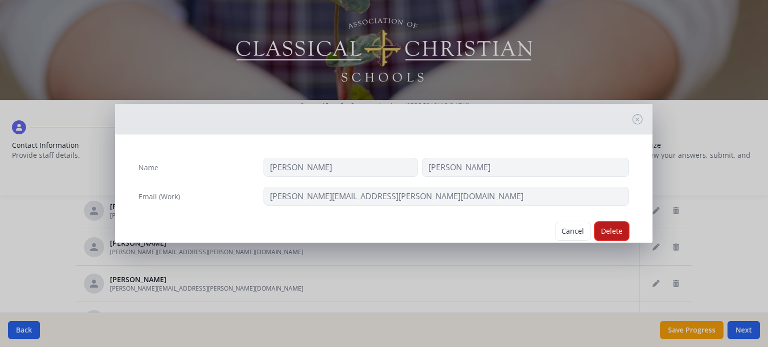
click at [600, 231] on button "Delete" at bounding box center [611, 231] width 34 height 19
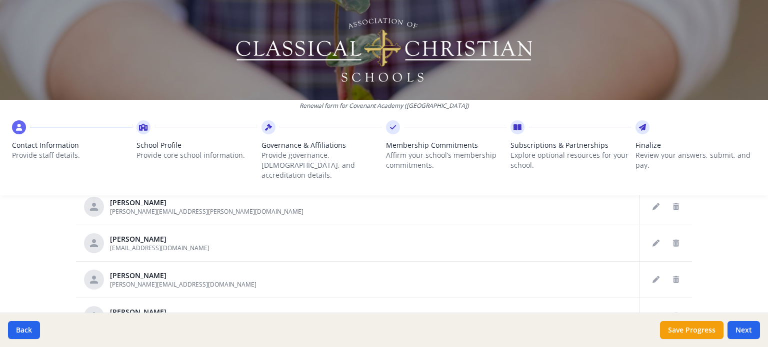
scroll to position [579, 0]
click at [668, 235] on button "Delete staff" at bounding box center [676, 243] width 16 height 16
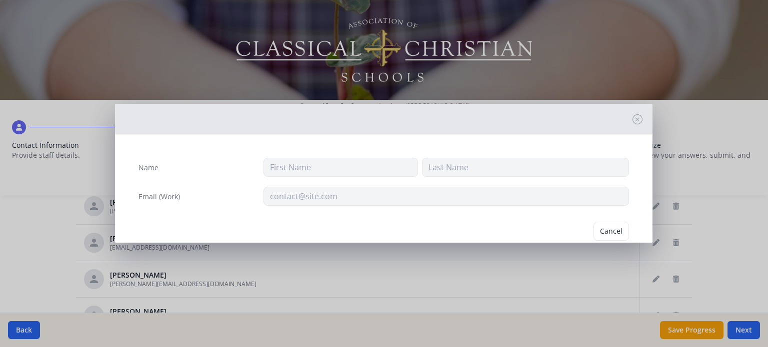
type input "[PERSON_NAME]"
type input "[EMAIL_ADDRESS][DOMAIN_NAME]"
click at [595, 227] on button "Delete" at bounding box center [611, 231] width 34 height 19
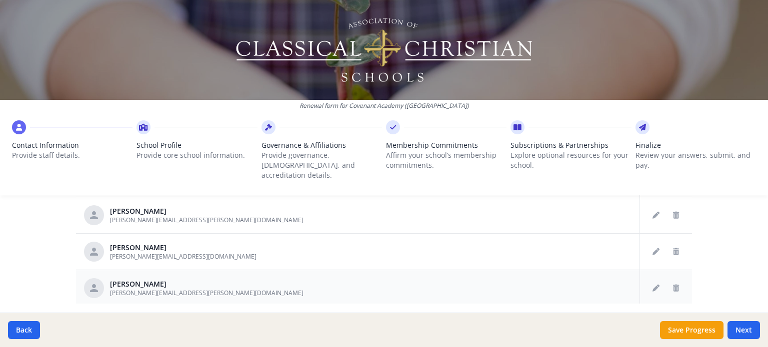
scroll to position [629, 0]
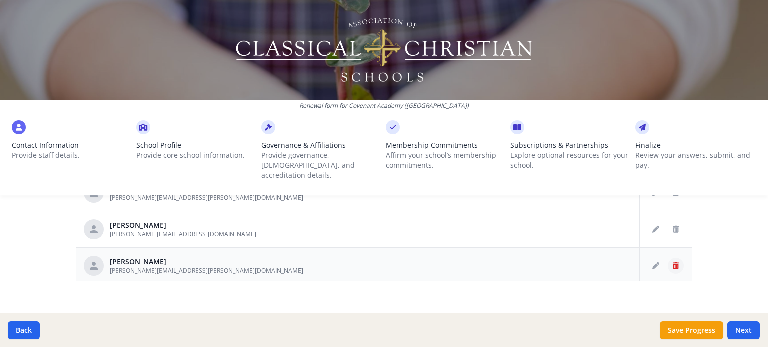
click at [673, 262] on icon "Delete staff" at bounding box center [676, 265] width 6 height 7
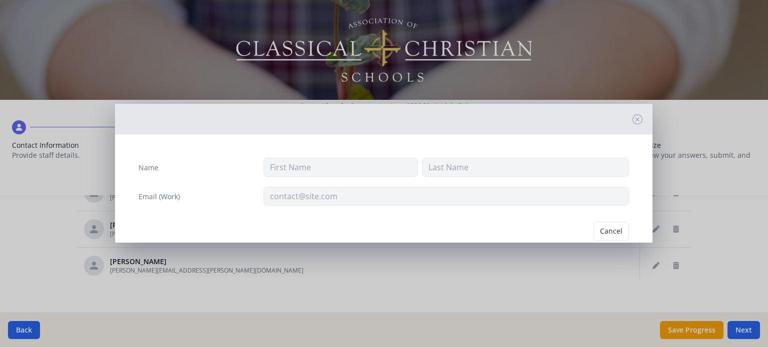
type input "Caitlin"
type input "[PERSON_NAME]"
type input "[PERSON_NAME][EMAIL_ADDRESS][PERSON_NAME][DOMAIN_NAME]"
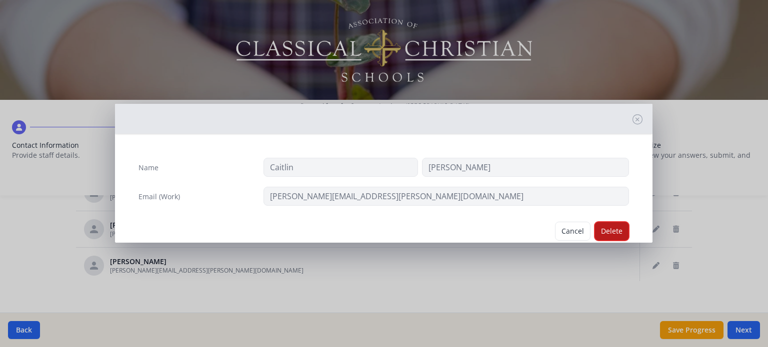
click at [598, 234] on button "Delete" at bounding box center [611, 231] width 34 height 19
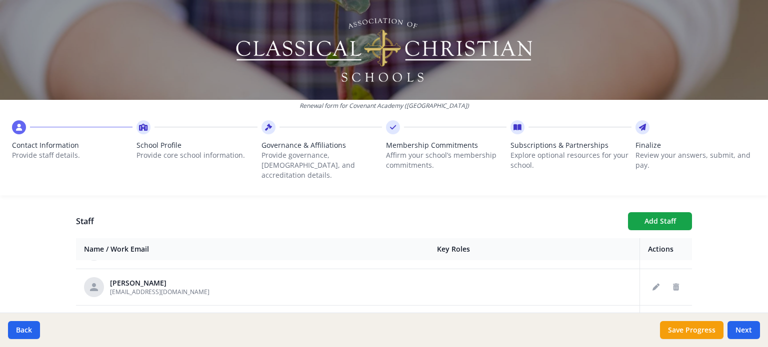
scroll to position [329, 0]
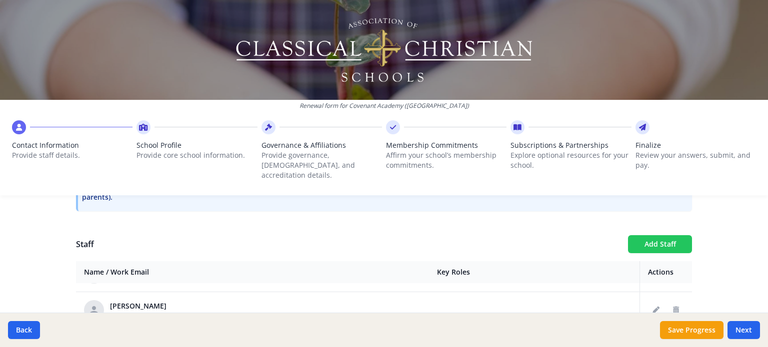
click at [663, 235] on button "Add Staff" at bounding box center [660, 244] width 64 height 18
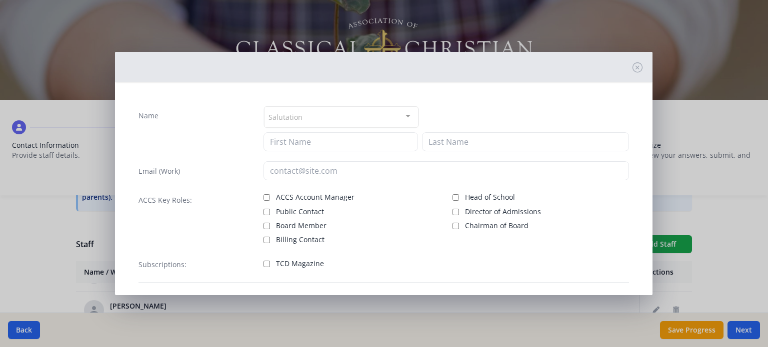
click at [278, 127] on div "Salutation Mr. Mrs. Ms. Dr. Rev. Fr. Esq. No elements found. Consider changing …" at bounding box center [340, 117] width 155 height 22
click at [465, 119] on div "Salutation Mr. Mrs. Ms. Dr. Rev. Fr. Esq. No elements found. Consider changing …" at bounding box center [445, 117] width 365 height 22
click at [361, 144] on input at bounding box center [340, 141] width 154 height 19
type input "[PERSON_NAME]"
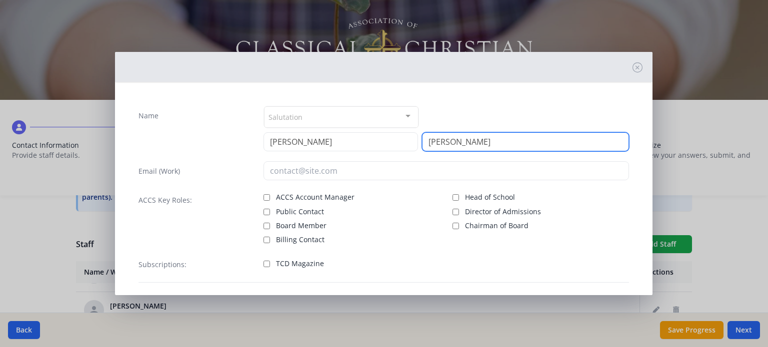
type input "[PERSON_NAME]"
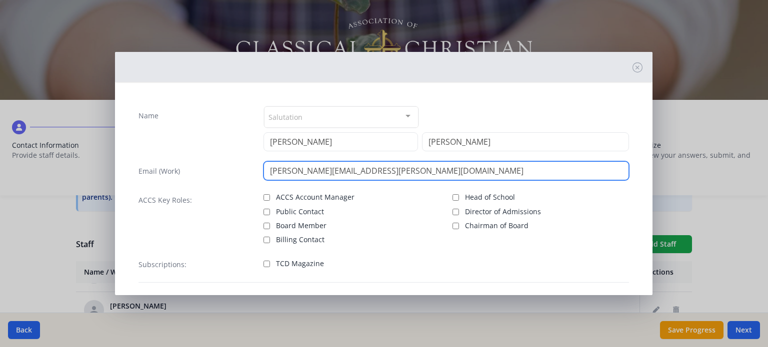
type input "[PERSON_NAME][EMAIL_ADDRESS][PERSON_NAME][DOMAIN_NAME]"
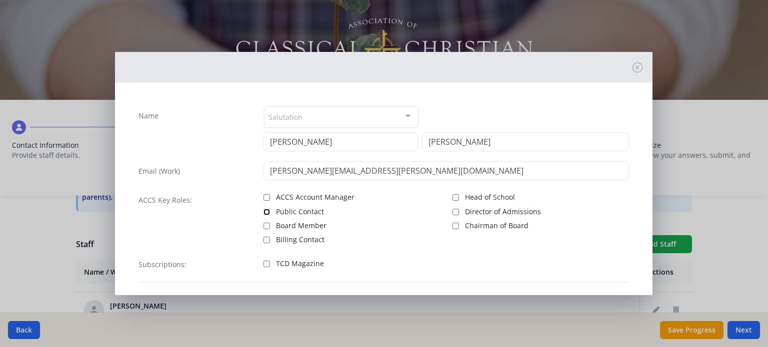
click at [265, 209] on input "Public Contact" at bounding box center [266, 212] width 6 height 6
checkbox input "true"
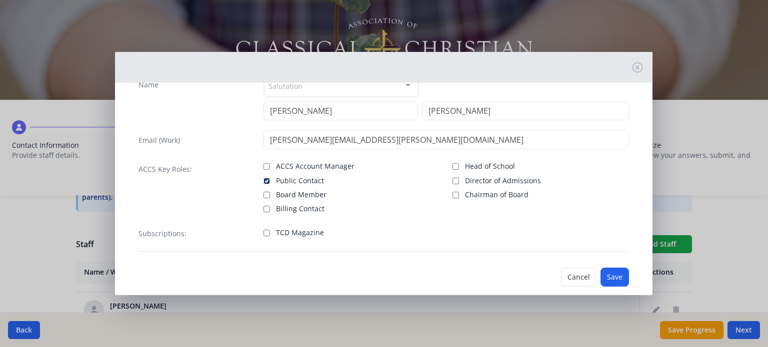
scroll to position [45, 0]
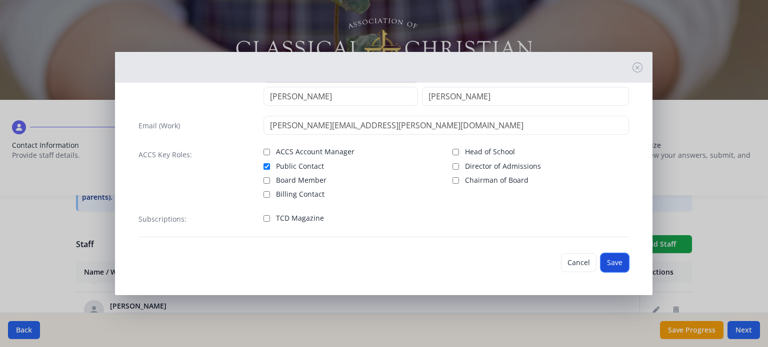
click at [603, 258] on button "Save" at bounding box center [614, 262] width 28 height 19
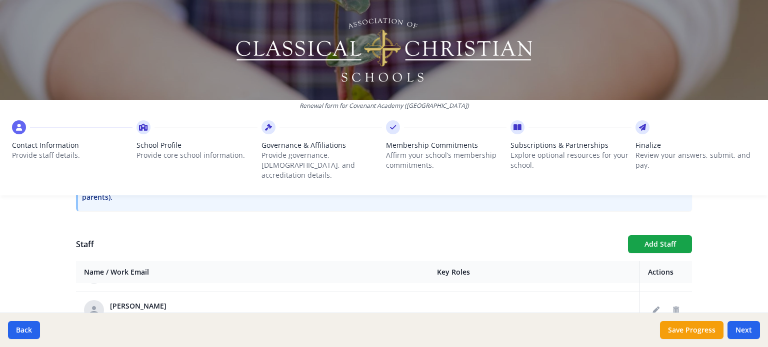
scroll to position [379, 0]
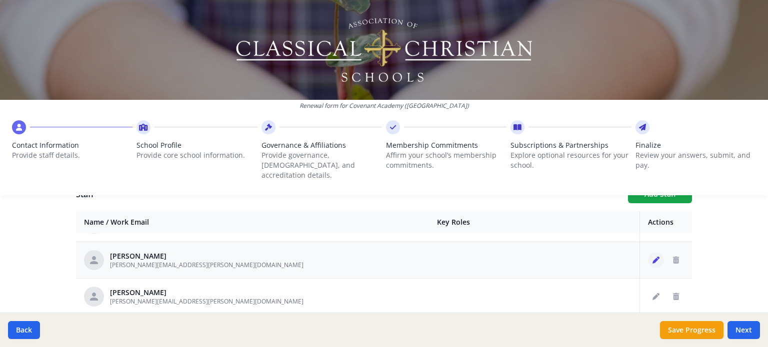
click at [652, 257] on icon "Edit staff" at bounding box center [655, 260] width 7 height 7
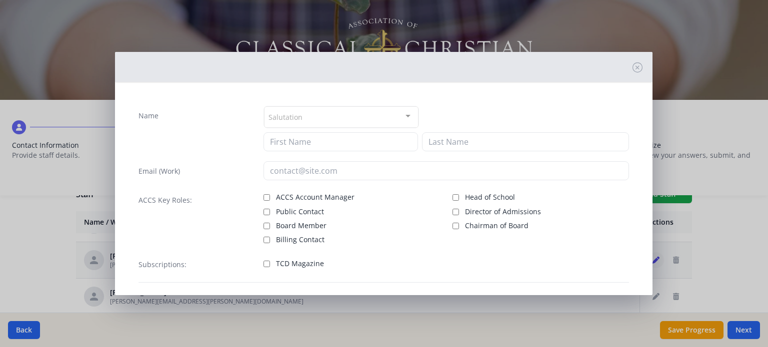
type input "[PERSON_NAME]"
type input "den Dulk"
type input "[PERSON_NAME][EMAIL_ADDRESS][PERSON_NAME][DOMAIN_NAME]"
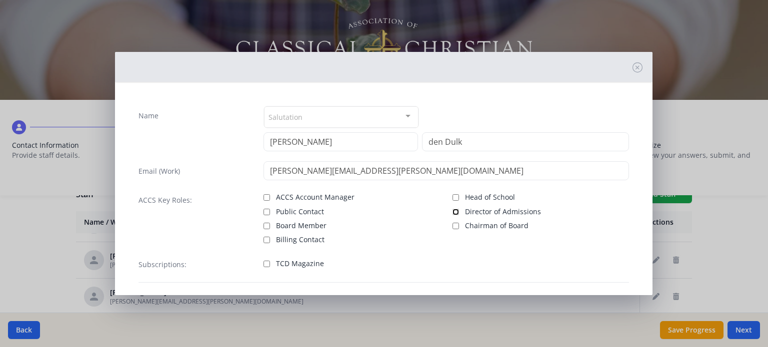
click at [452, 211] on input "Director of Admissions" at bounding box center [455, 212] width 6 height 6
checkbox input "true"
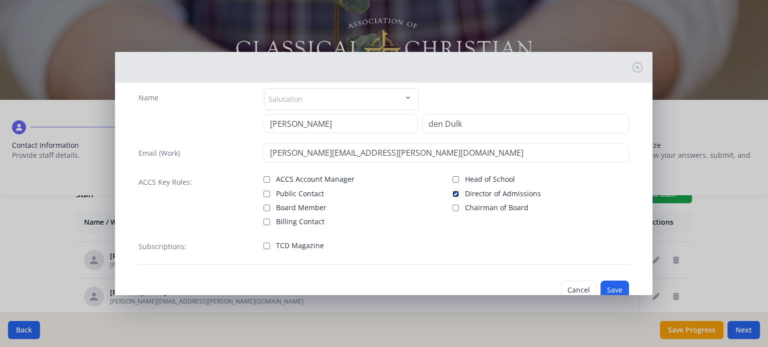
scroll to position [45, 0]
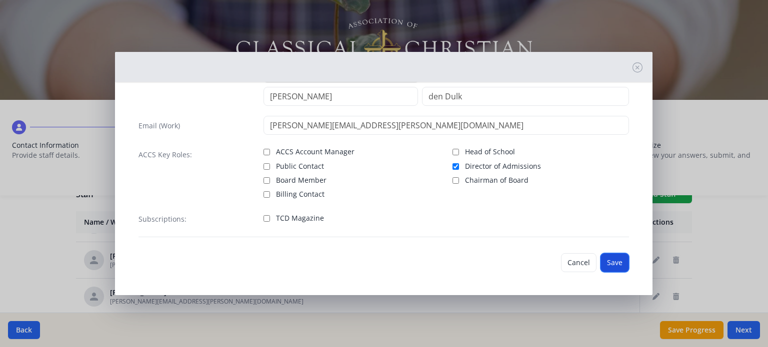
click at [606, 262] on button "Save" at bounding box center [614, 262] width 28 height 19
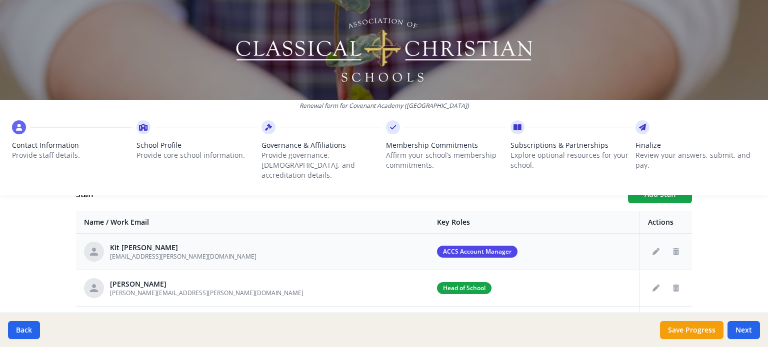
scroll to position [50, 0]
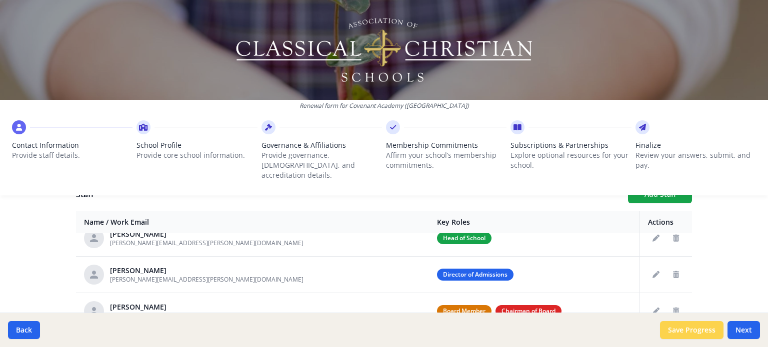
click at [694, 328] on button "Save Progress" at bounding box center [691, 330] width 63 height 18
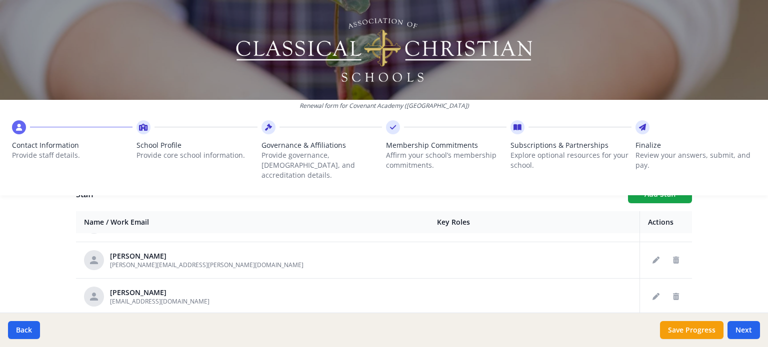
scroll to position [525, 0]
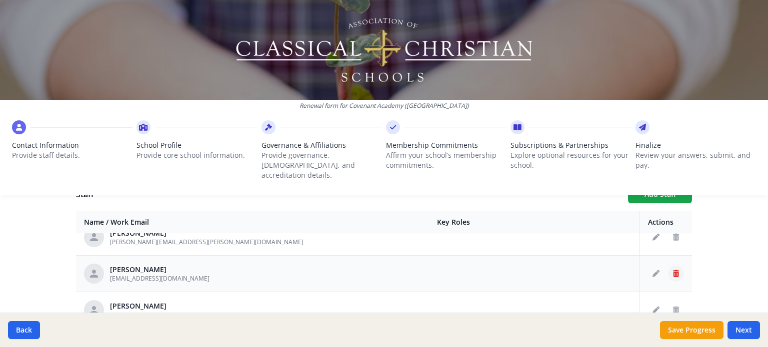
click at [673, 270] on icon "Delete staff" at bounding box center [676, 273] width 6 height 7
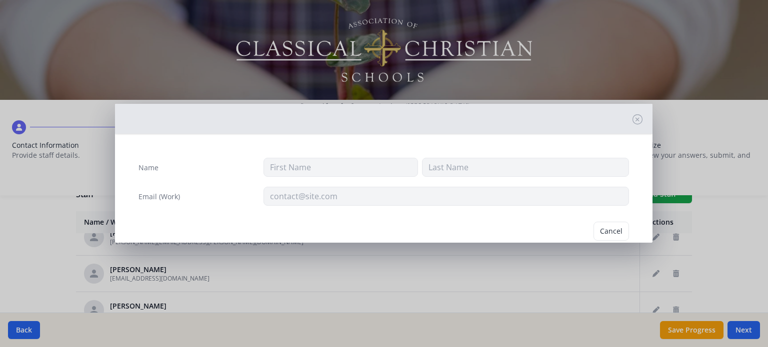
type input "[PERSON_NAME]"
type input "[EMAIL_ADDRESS][DOMAIN_NAME]"
click at [603, 230] on button "Delete" at bounding box center [611, 231] width 34 height 19
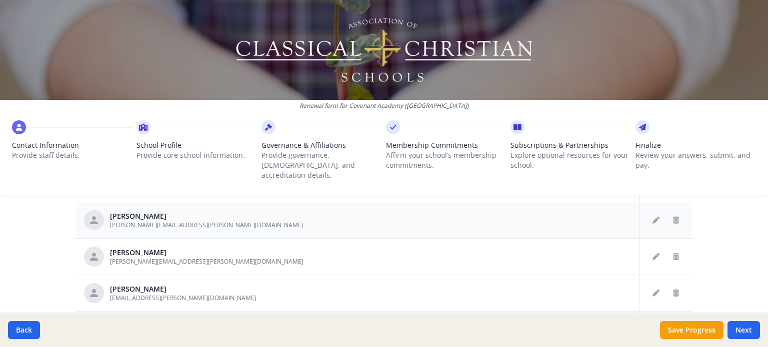
scroll to position [529, 0]
click at [652, 216] on icon "Edit staff" at bounding box center [655, 219] width 7 height 7
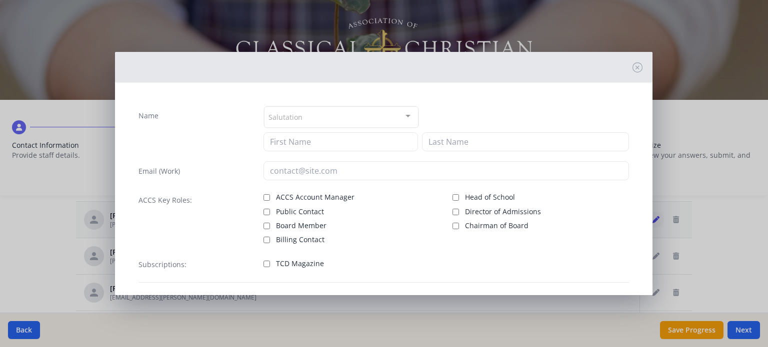
type input "[PERSON_NAME]"
type input "[PERSON_NAME][EMAIL_ADDRESS][PERSON_NAME][DOMAIN_NAME]"
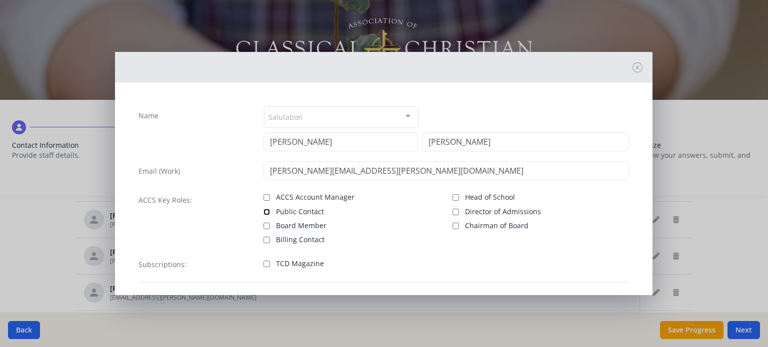
click at [263, 209] on input "Public Contact" at bounding box center [266, 212] width 6 height 6
checkbox input "true"
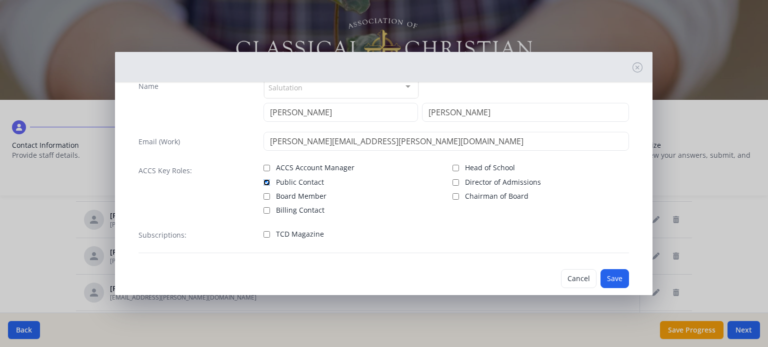
scroll to position [45, 0]
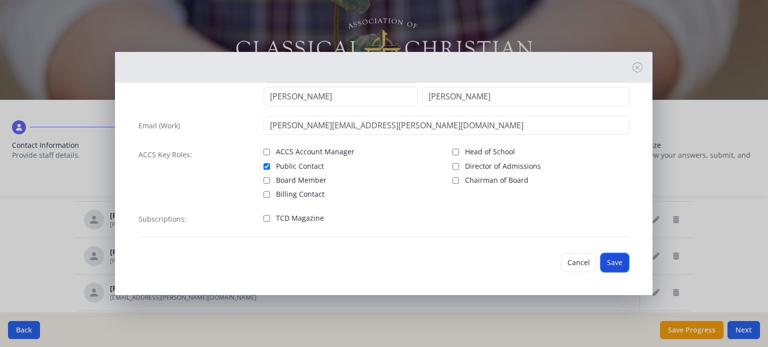
click at [602, 258] on button "Save" at bounding box center [614, 262] width 28 height 19
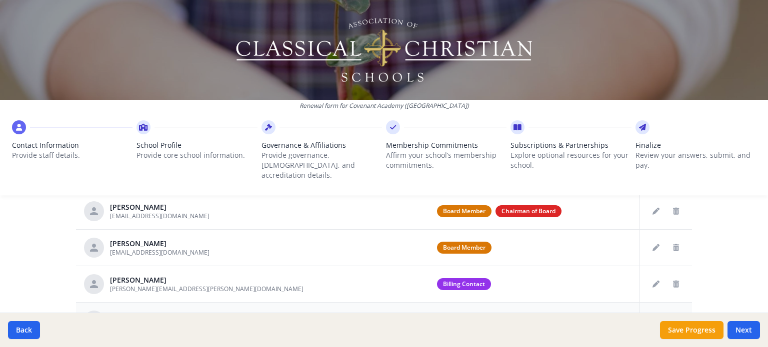
scroll to position [50, 0]
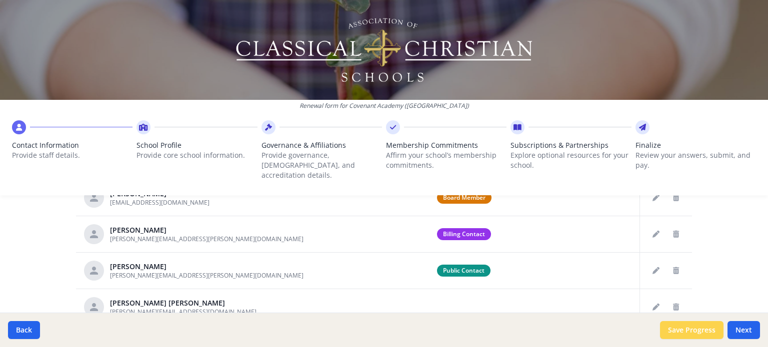
click at [710, 326] on button "Save Progress" at bounding box center [691, 330] width 63 height 18
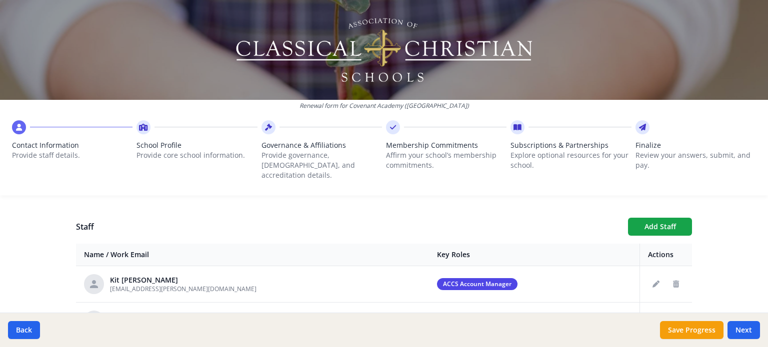
scroll to position [329, 0]
